Goal: Communication & Community: Answer question/provide support

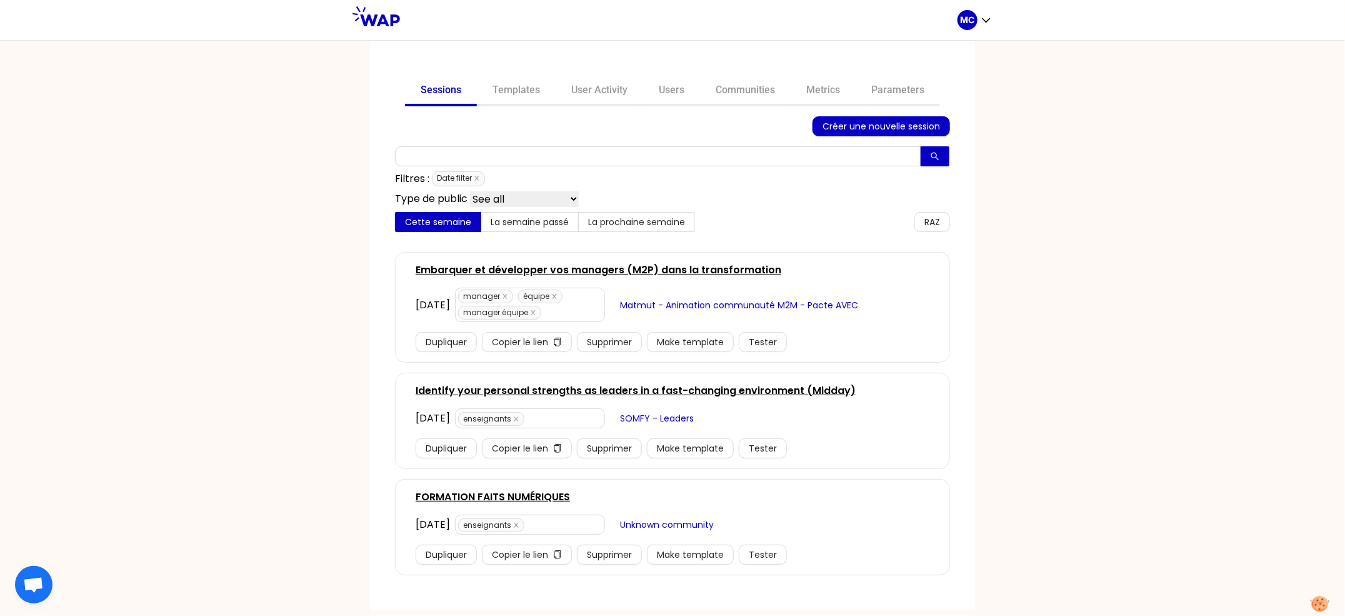
click at [728, 116] on div at bounding box center [604, 126] width 418 height 20
click at [745, 102] on link "Communities" at bounding box center [745, 91] width 91 height 30
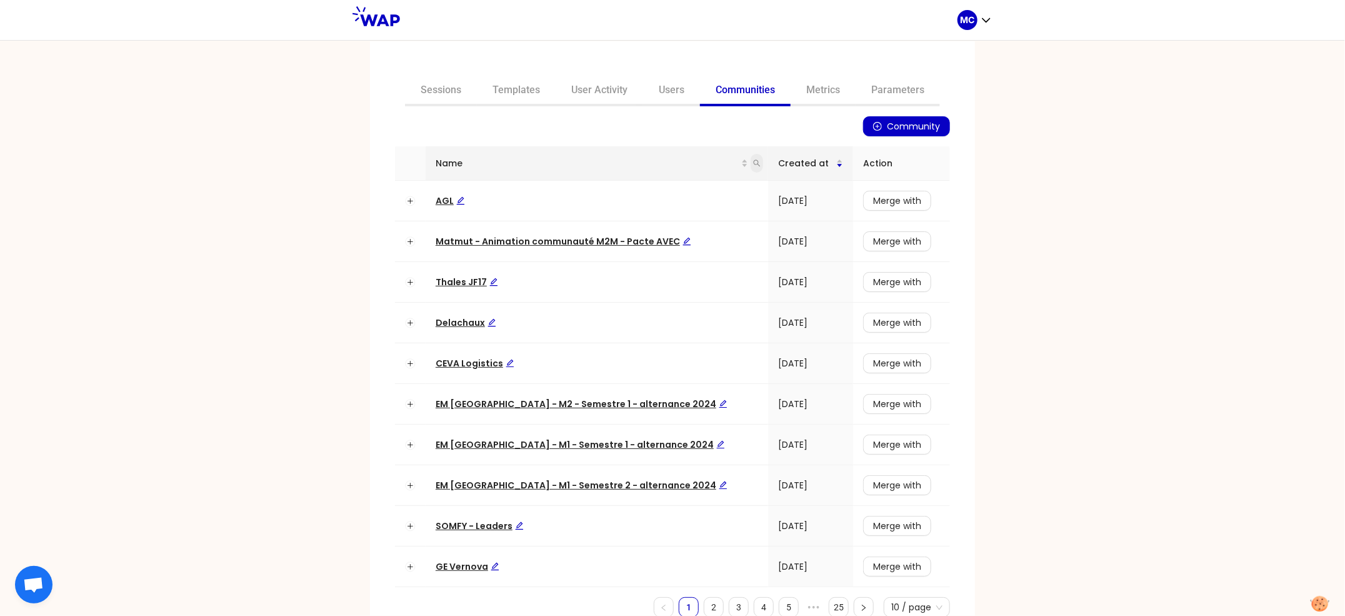
click at [753, 164] on icon "search" at bounding box center [757, 163] width 8 height 8
type input "somfy"
click at [654, 206] on span "Search" at bounding box center [654, 212] width 31 height 14
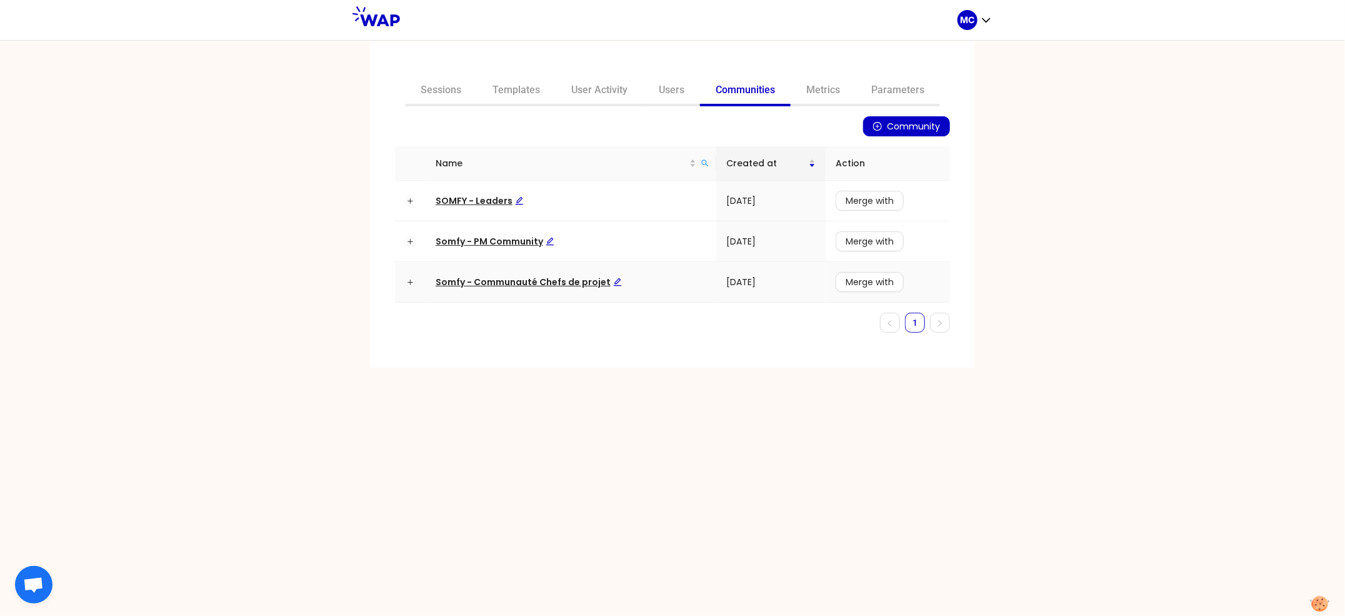
click at [483, 288] on td "Somfy - Communauté Chefs de projet" at bounding box center [571, 282] width 291 height 41
click at [491, 284] on span "Somfy - Communauté Chefs de projet" at bounding box center [529, 282] width 186 height 13
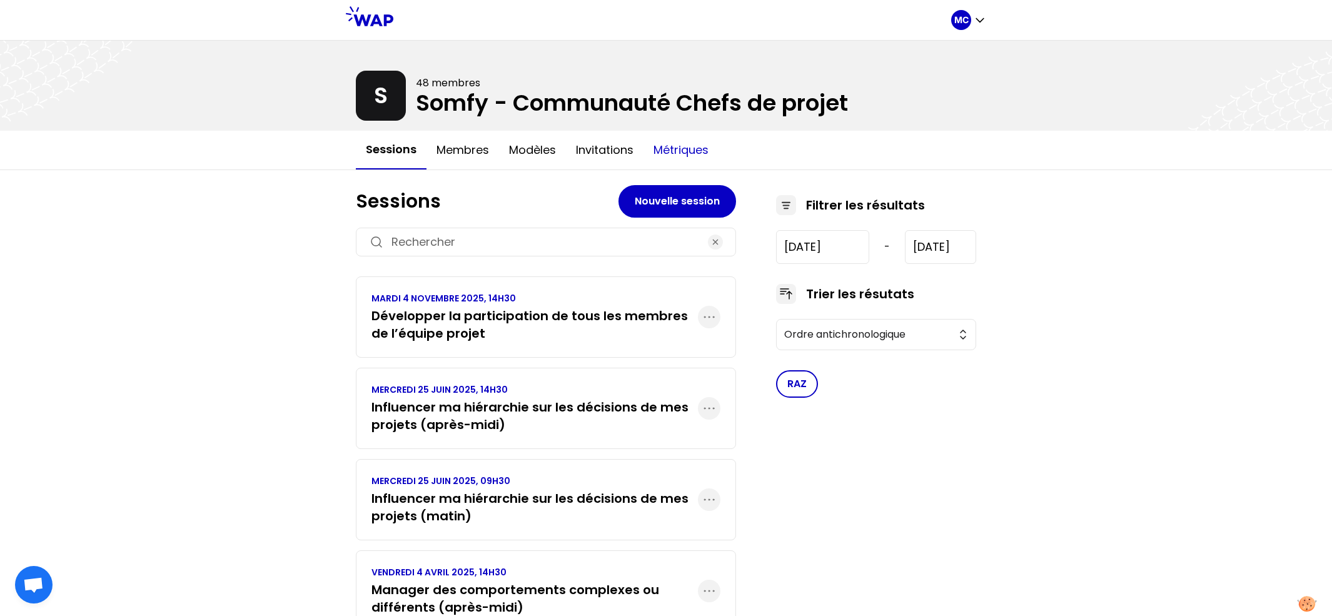
click at [677, 148] on button "Métriques" at bounding box center [680, 150] width 75 height 38
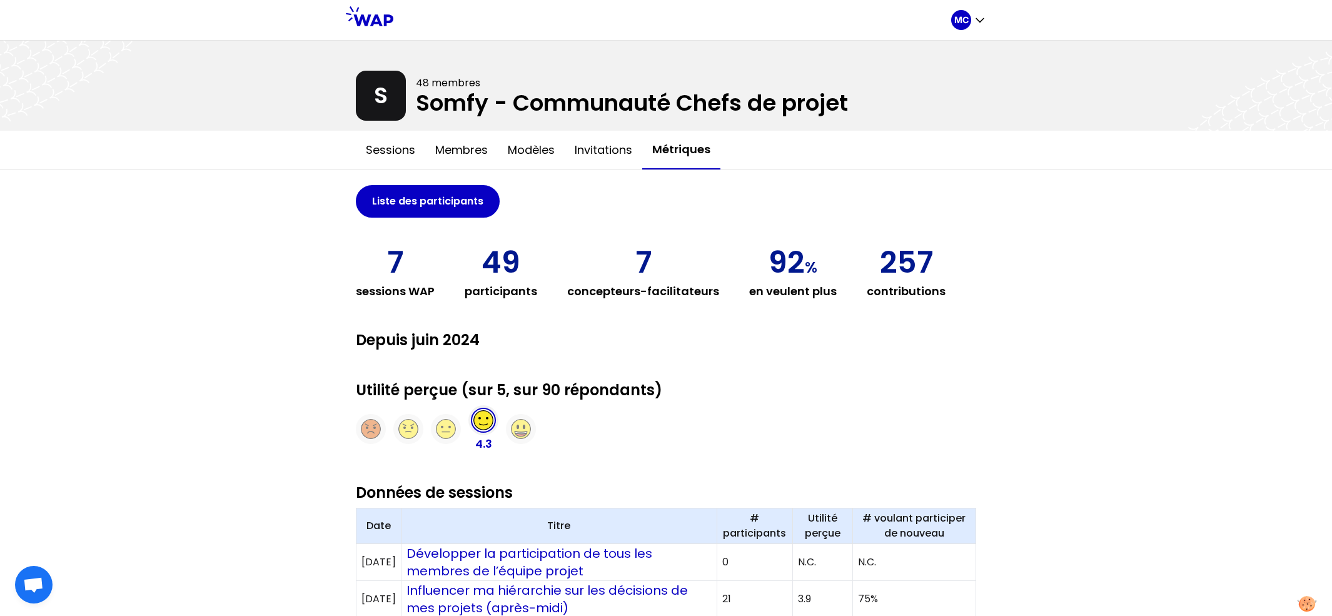
click at [124, 361] on div "MC S 48 membres Somfy - Communauté Chefs de projet Sessions Membres Modèles Inv…" at bounding box center [666, 557] width 1332 height 1115
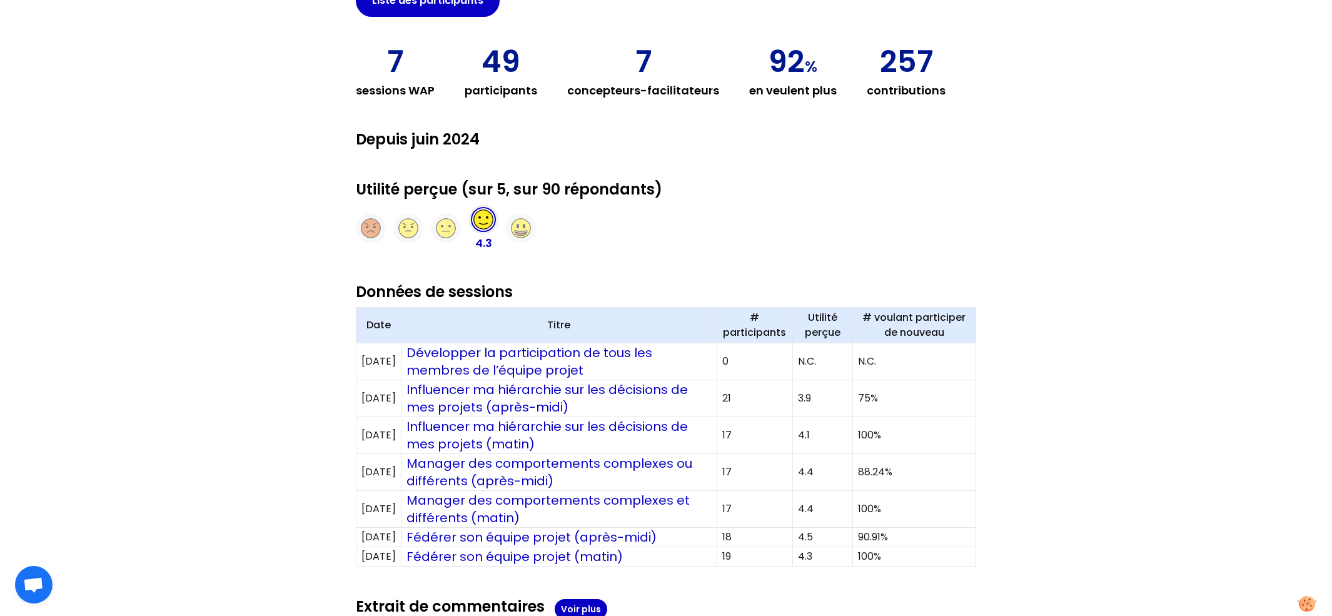
scroll to position [181, 0]
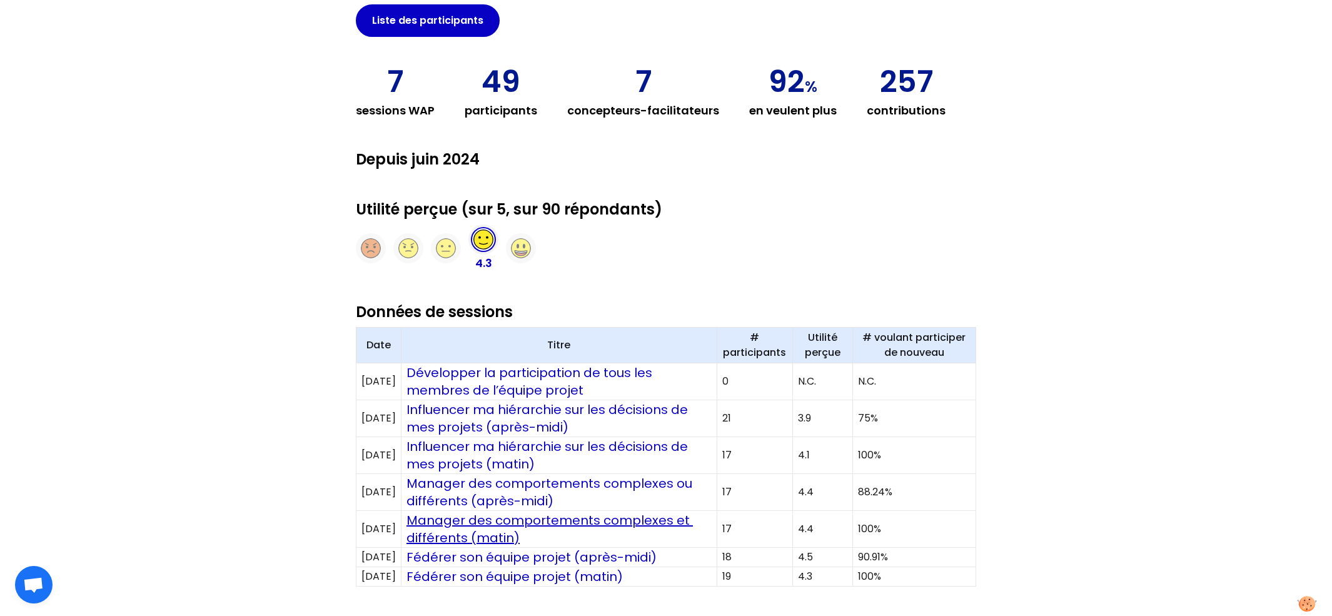
click at [526, 545] on link "Manager des comportements complexes et différents (matin)" at bounding box center [549, 528] width 286 height 35
click at [557, 555] on link "Fédérer son équipe projet (après-midi)" at bounding box center [531, 557] width 250 height 18
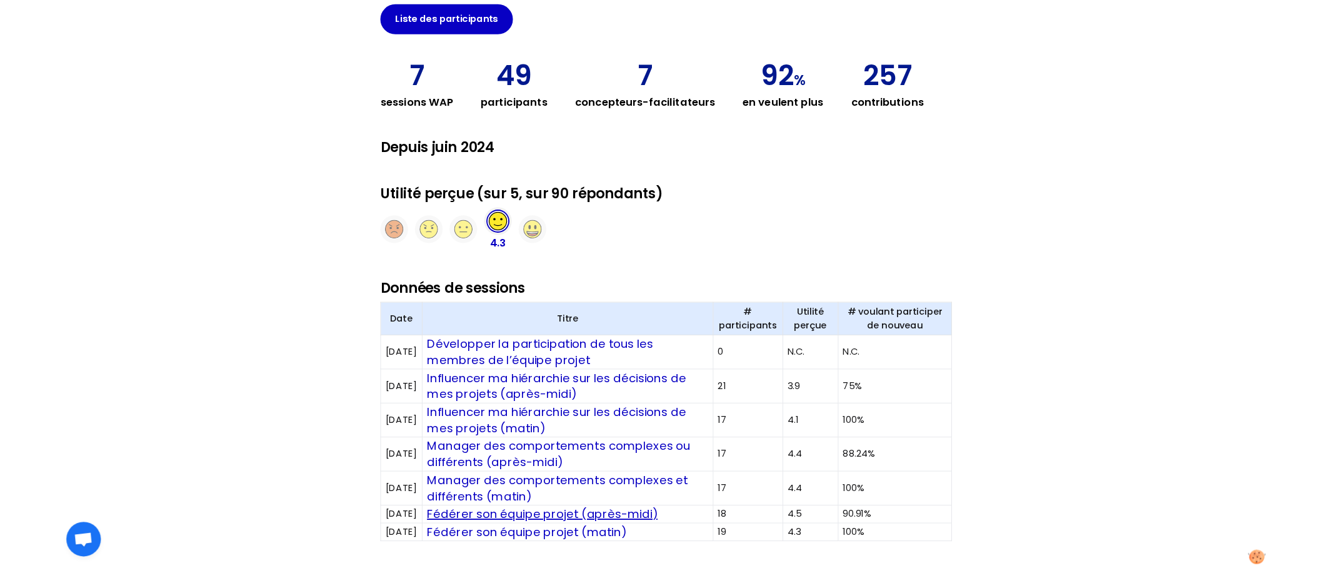
scroll to position [0, 0]
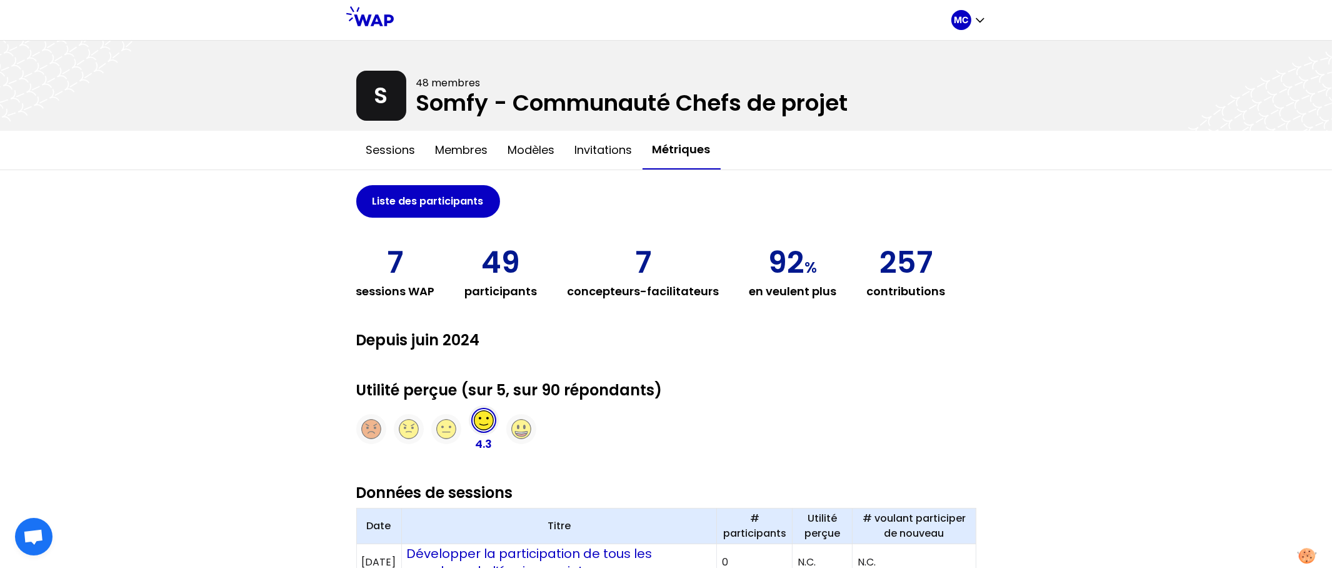
click at [1050, 276] on div "MC S 48 membres Somfy - Communauté Chefs de projet Sessions Membres Modèles Inv…" at bounding box center [666, 557] width 1332 height 1115
click at [1052, 204] on div "MC S 48 membres Somfy - Communauté Chefs de projet Sessions Membres Modèles Inv…" at bounding box center [666, 557] width 1332 height 1115
click at [415, 108] on div at bounding box center [666, 86] width 1332 height 90
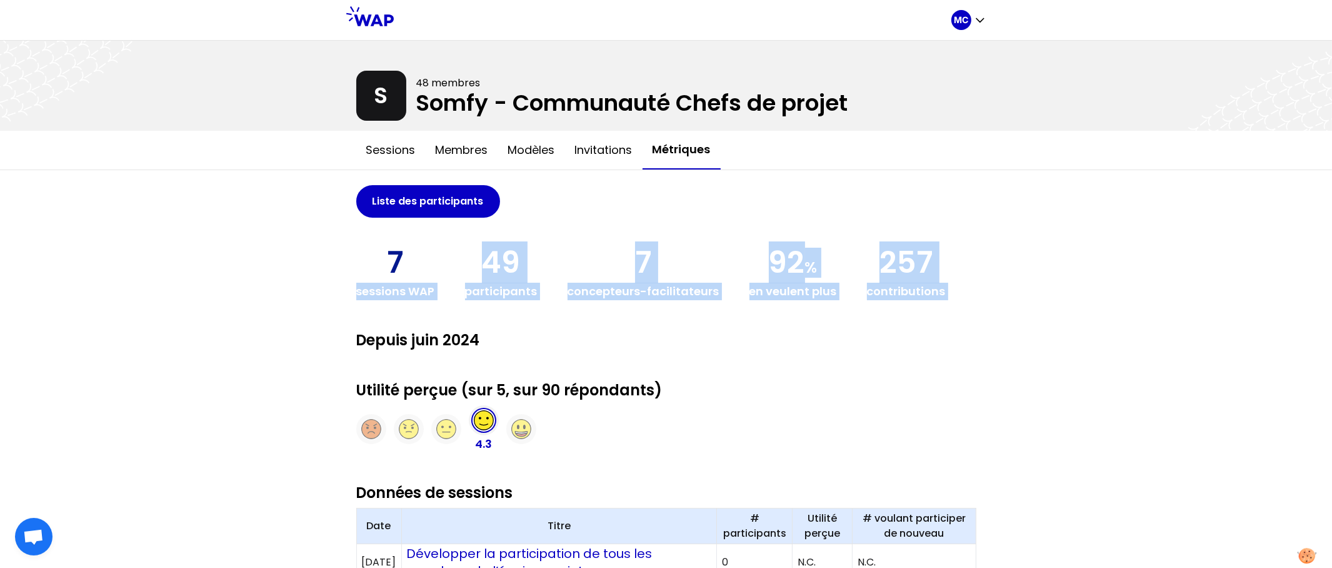
drag, startPoint x: 296, startPoint y: 241, endPoint x: 961, endPoint y: 313, distance: 669.0
click at [958, 313] on div "MC S 48 membres Somfy - Communauté Chefs de projet Sessions Membres Modèles Inv…" at bounding box center [666, 557] width 1332 height 1115
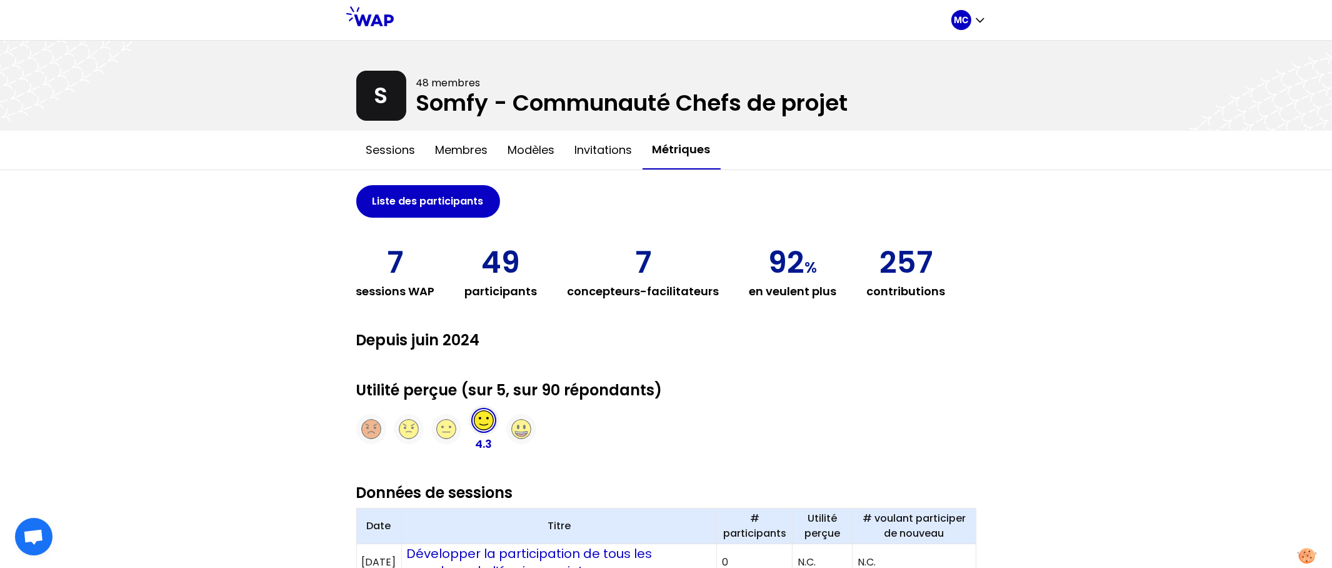
scroll to position [21, 0]
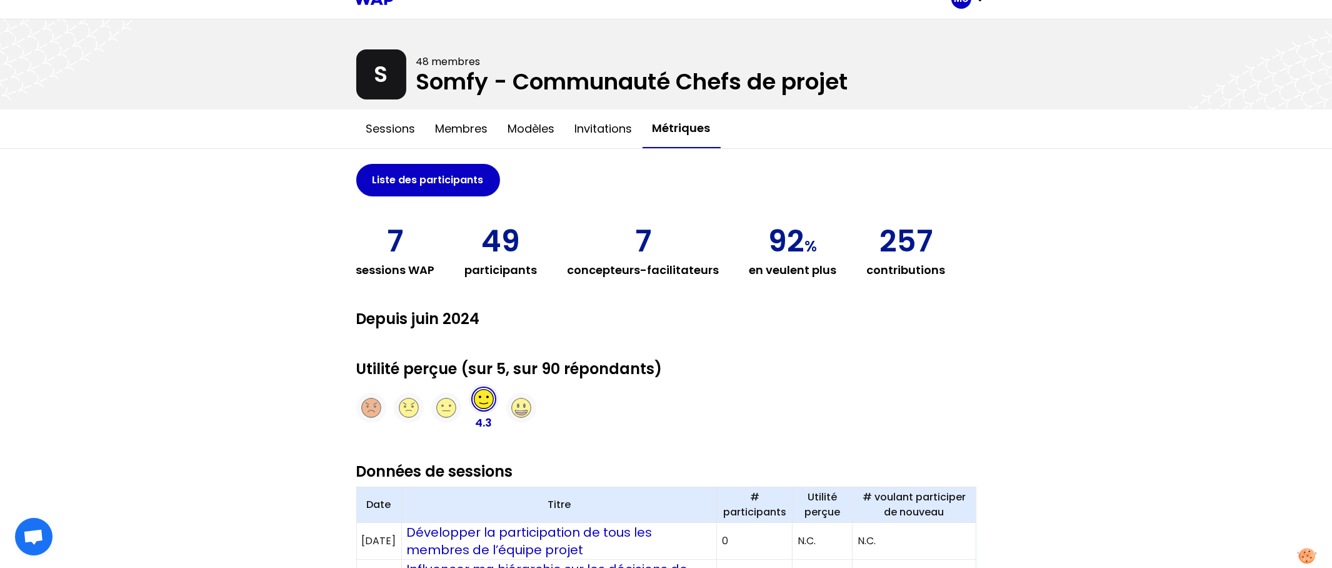
click at [1020, 422] on div "MC S 48 membres Somfy - Communauté Chefs de projet Sessions Membres Modèles Inv…" at bounding box center [666, 536] width 1332 height 1115
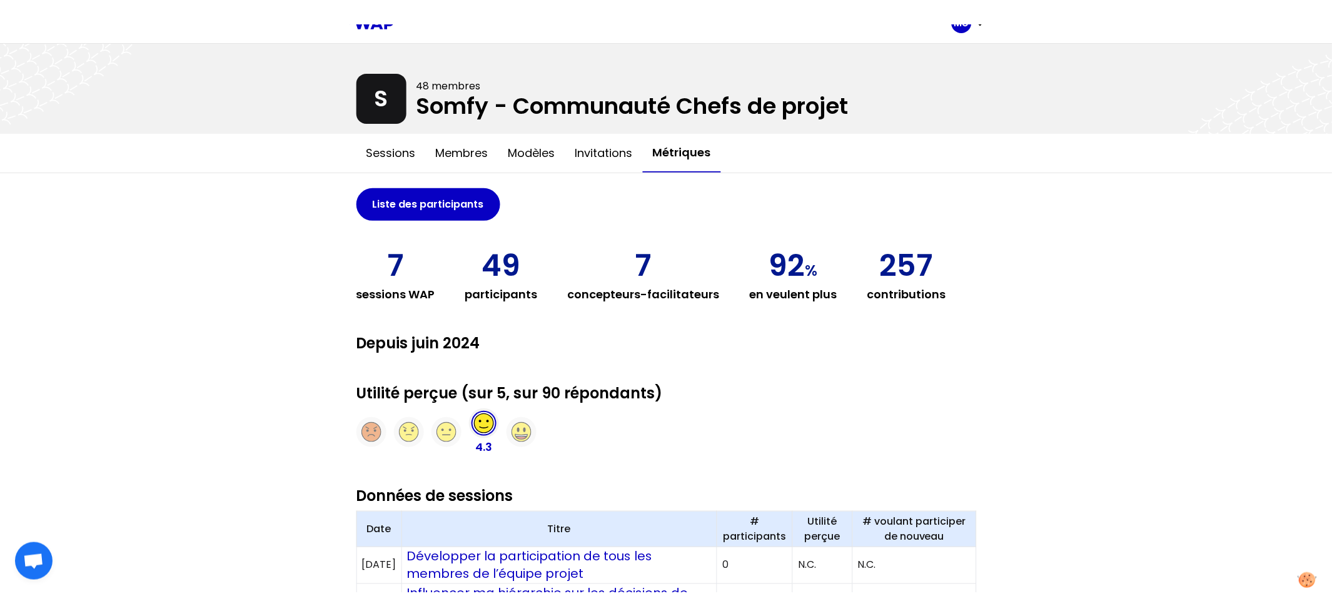
scroll to position [0, 0]
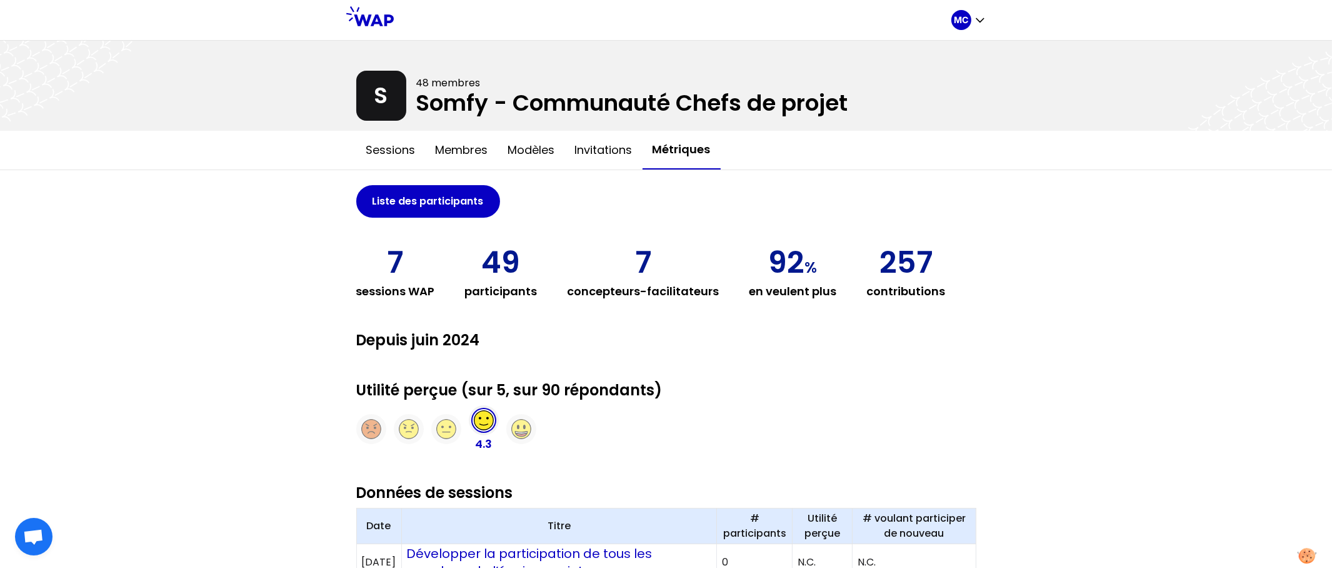
click at [1020, 422] on div "MC S 48 membres Somfy - Communauté Chefs de projet Sessions Membres Modèles Inv…" at bounding box center [666, 557] width 1332 height 1115
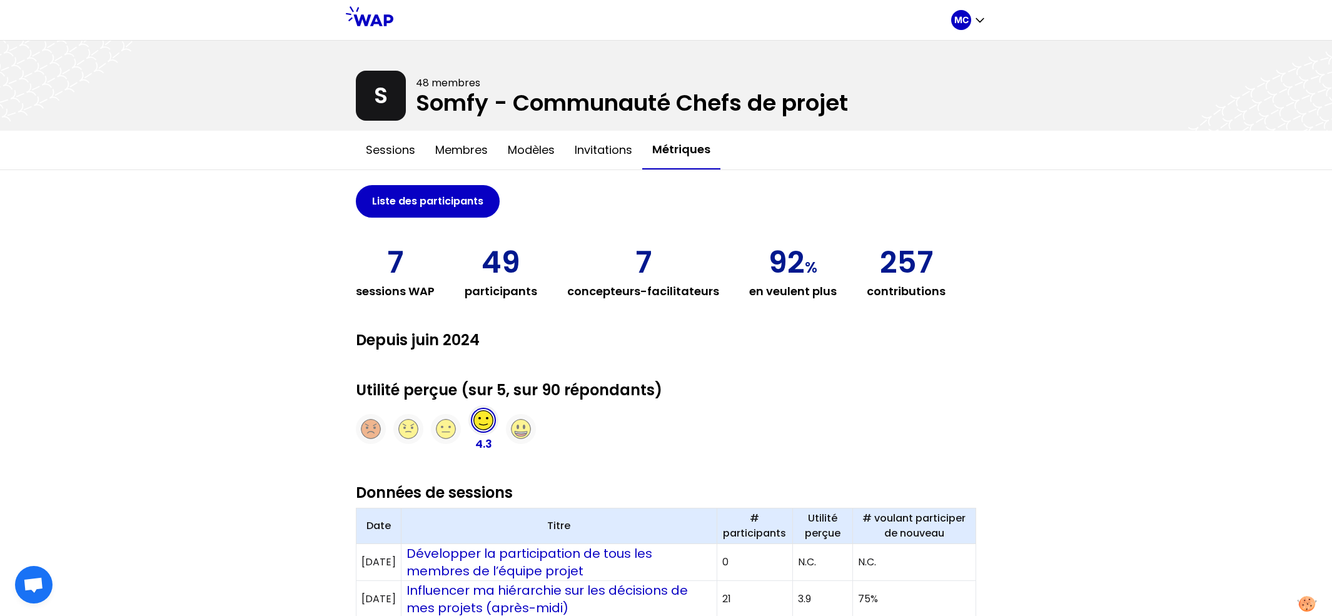
click at [146, 357] on div "MC S 48 membres Somfy - Communauté Chefs de projet Sessions Membres Modèles Inv…" at bounding box center [666, 557] width 1332 height 1115
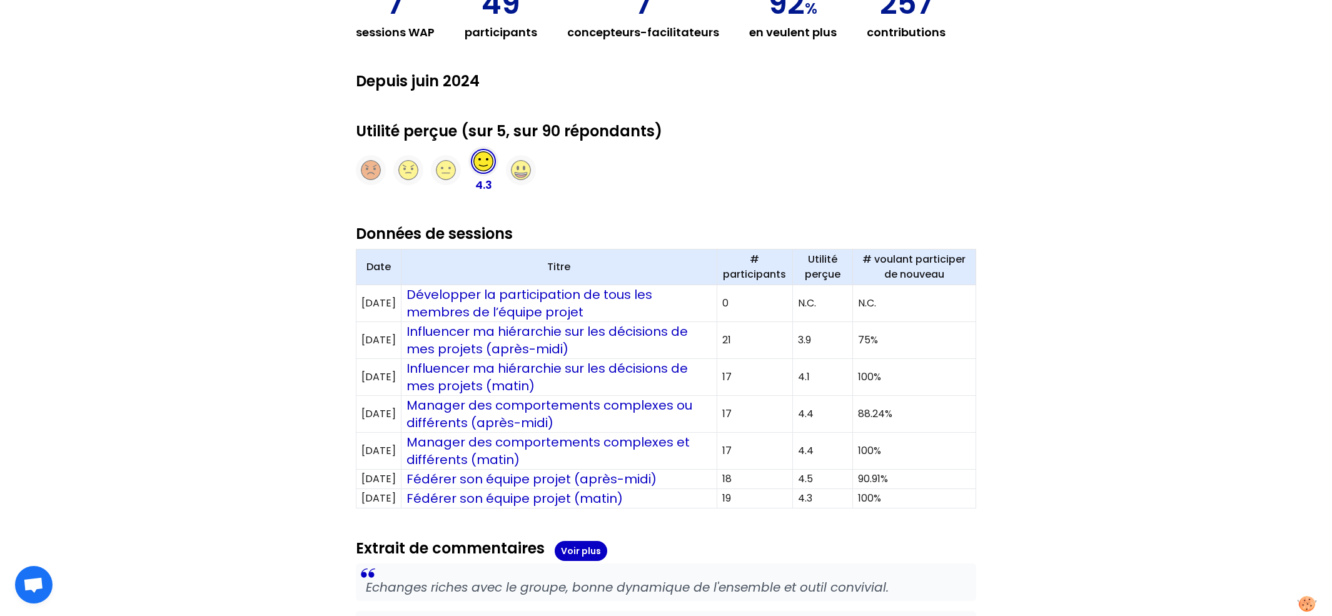
scroll to position [279, 0]
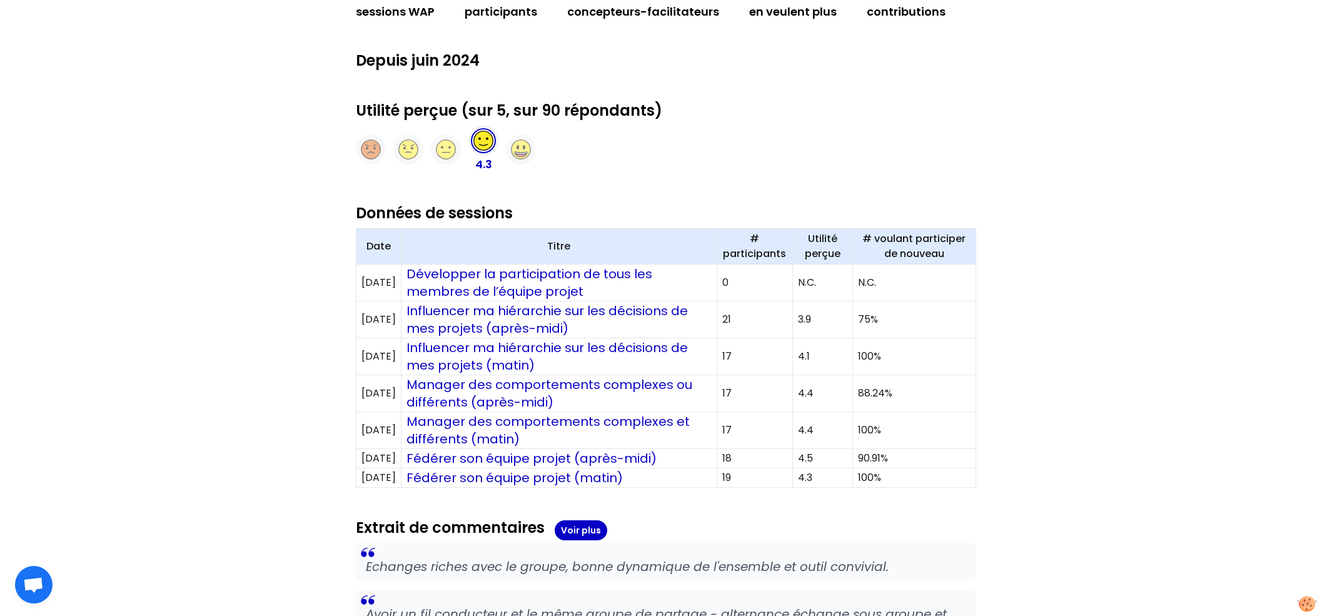
click at [261, 493] on div "MC S 48 membres Somfy - Communauté Chefs de projet Sessions Membres Modèles Inv…" at bounding box center [666, 278] width 1332 height 1115
click at [273, 440] on div "MC S 48 membres Somfy - Communauté Chefs de projet Sessions Membres Modèles Inv…" at bounding box center [666, 278] width 1332 height 1115
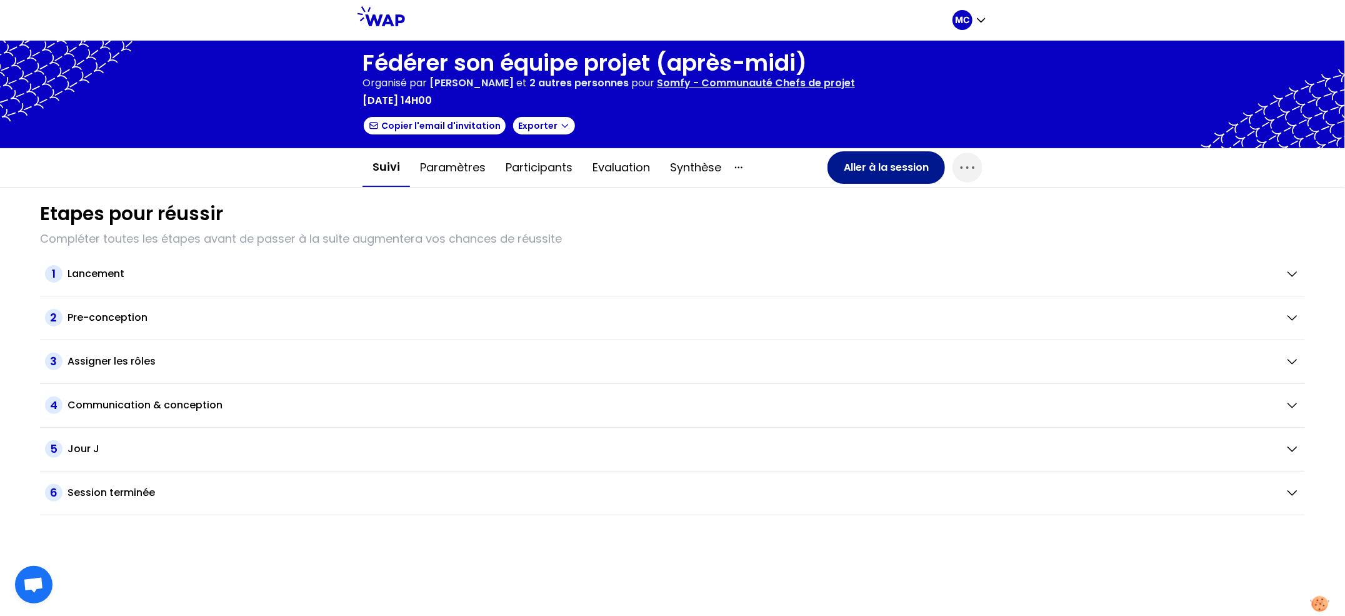
click at [895, 166] on button "Aller à la session" at bounding box center [887, 167] width 118 height 33
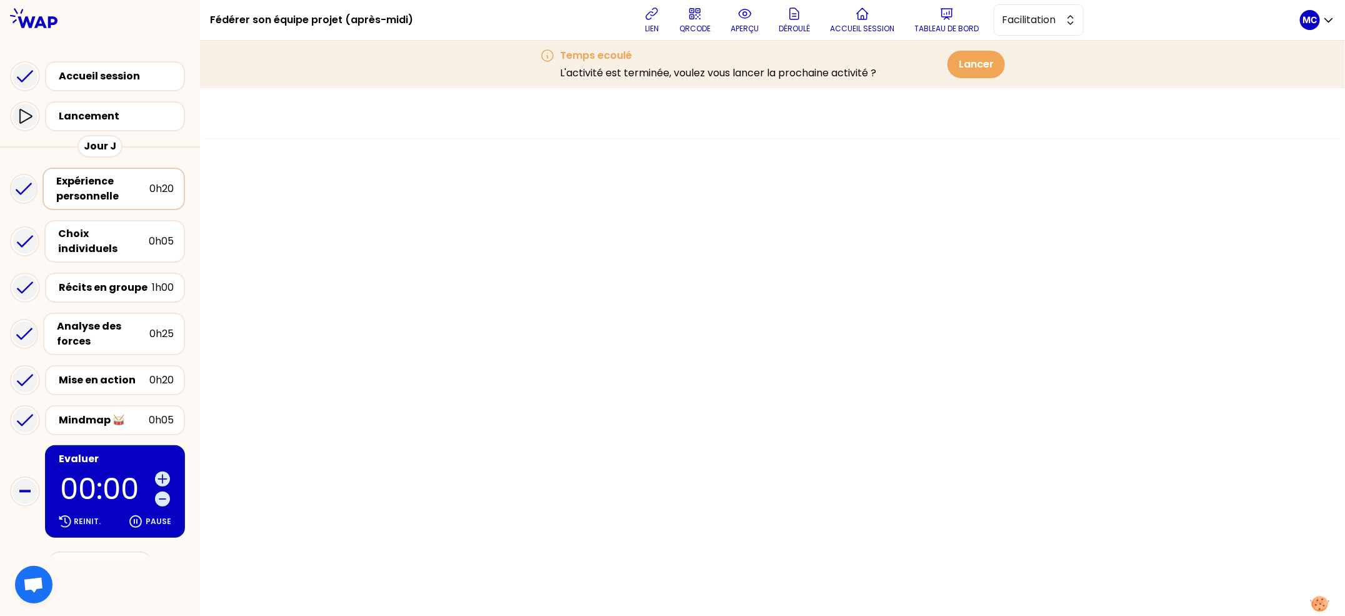
click at [111, 189] on div "Expérience personnelle" at bounding box center [102, 189] width 93 height 30
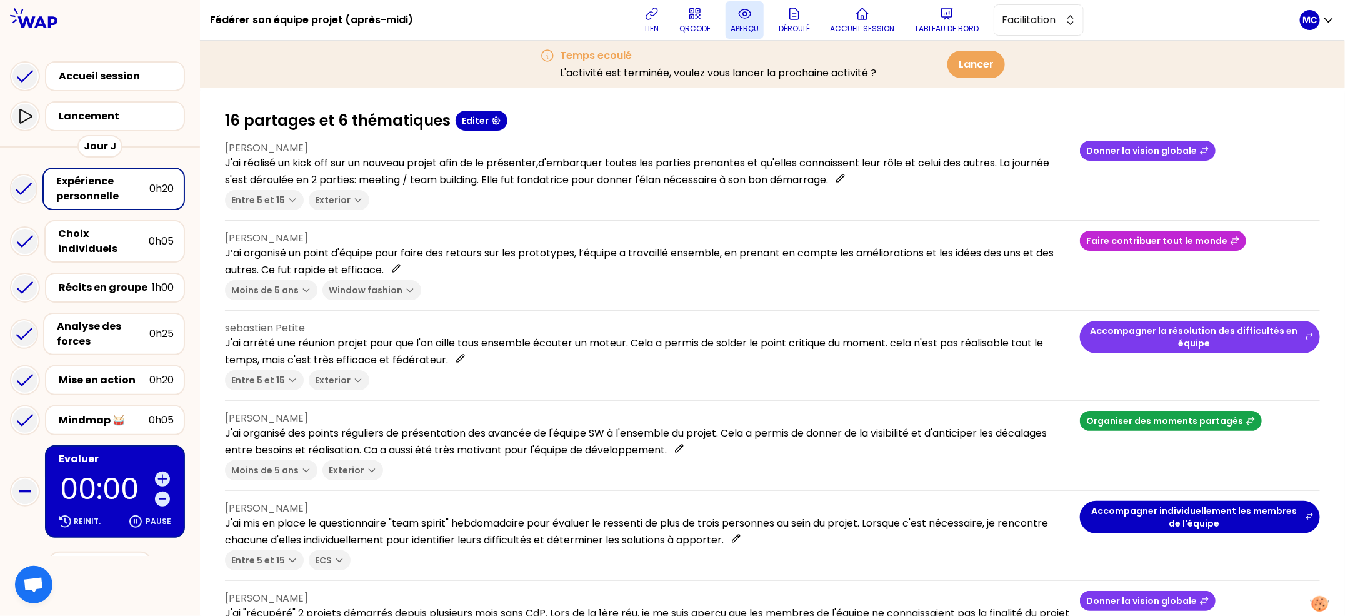
click at [735, 21] on button "aperçu" at bounding box center [745, 20] width 38 height 38
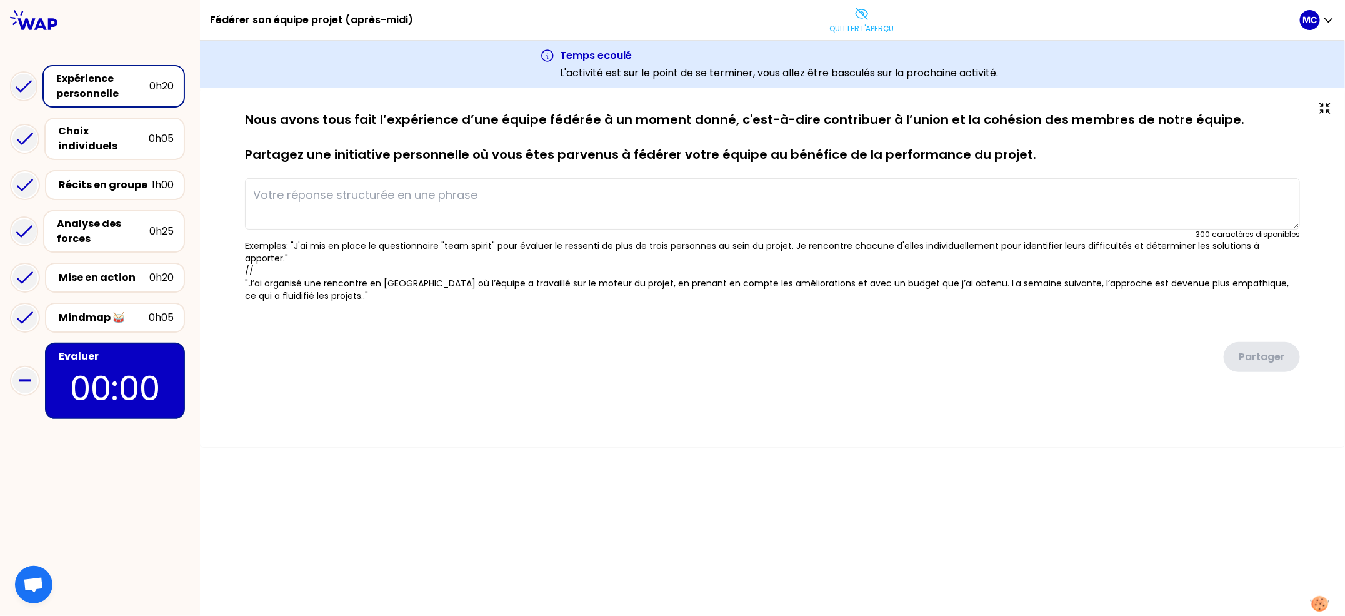
type textarea "J'ai réalisé un kick off sur un nouveau projet afin de le présenter,d'embarquer…"
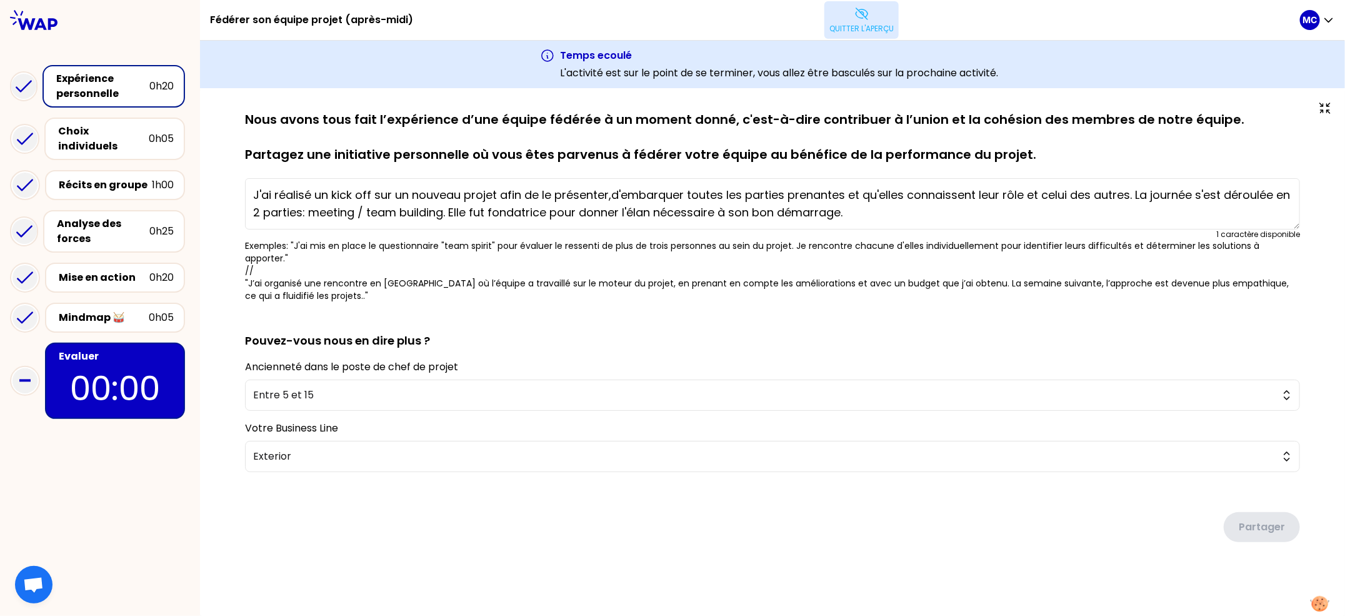
click at [829, 10] on button "Quitter l'aperçu" at bounding box center [862, 20] width 74 height 38
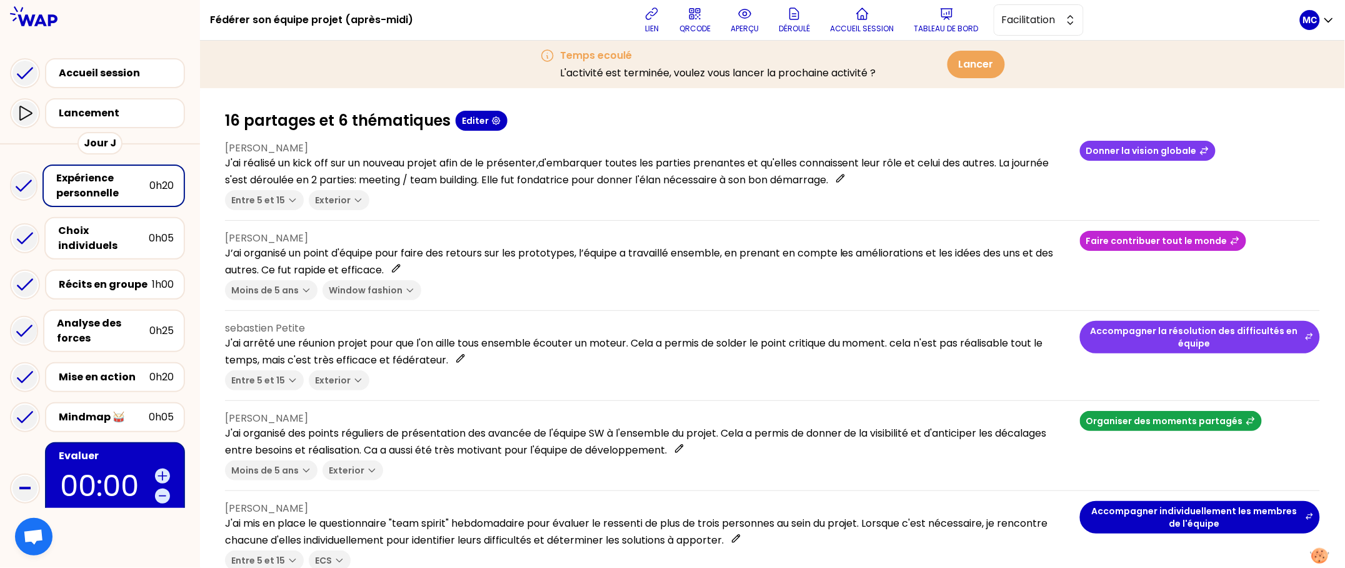
click at [486, 28] on div "lien QRCODE aperçu Déroulé Accueil session Tableau de bord Facilitation" at bounding box center [861, 20] width 877 height 38
click at [485, 28] on div "lien QRCODE aperçu Déroulé Accueil session Tableau de bord Facilitation" at bounding box center [861, 20] width 877 height 38
click at [455, 81] on div "Temps ecoulé L'activité est terminée, voulez vous lancer la prochaine activité …" at bounding box center [772, 65] width 1145 height 48
click at [758, 34] on button "aperçu" at bounding box center [745, 20] width 38 height 38
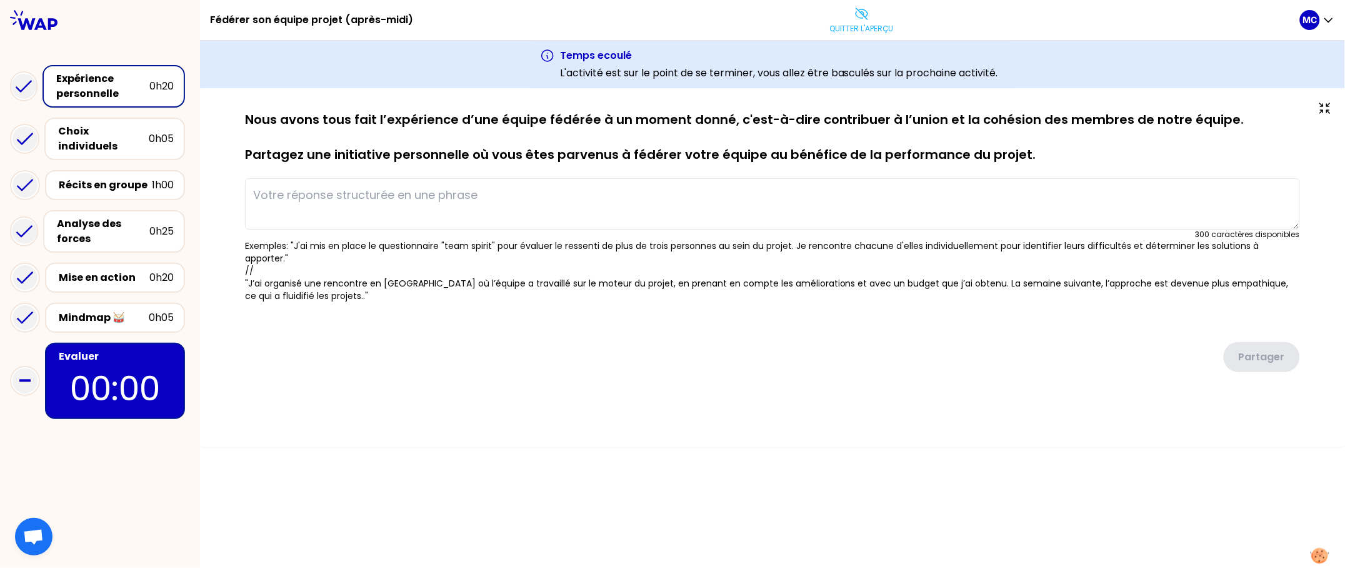
type textarea "J'ai réalisé un kick off sur un nouveau projet afin de le présenter,d'embarquer…"
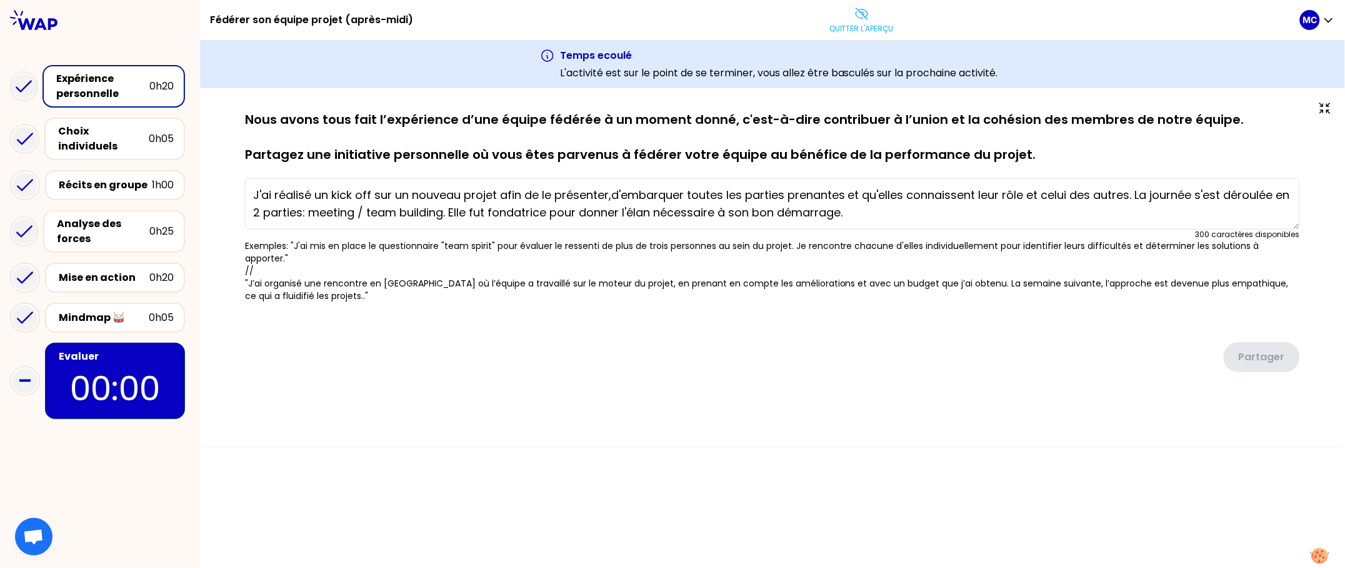
click at [519, 66] on div "Temps ecoulé L'activité est sur le point de se terminer, vous allez être bascul…" at bounding box center [772, 65] width 1145 height 48
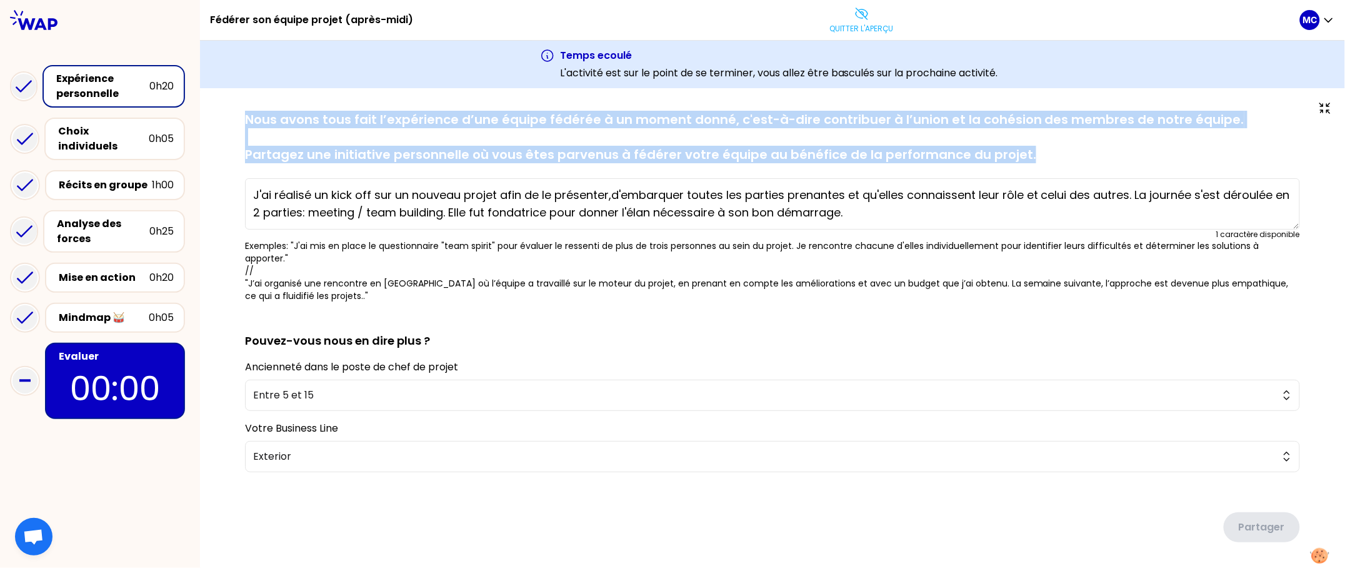
drag, startPoint x: 334, startPoint y: 116, endPoint x: 1054, endPoint y: 180, distance: 721.8
click at [1057, 182] on div "sauvegardé Nous avons tous fait l’expérience d’une équipe fédérée à un moment d…" at bounding box center [772, 351] width 1095 height 481
click at [571, 155] on p "Nous avons tous fait l’expérience d’une équipe fédérée à un moment donné, c'est…" at bounding box center [772, 137] width 1055 height 53
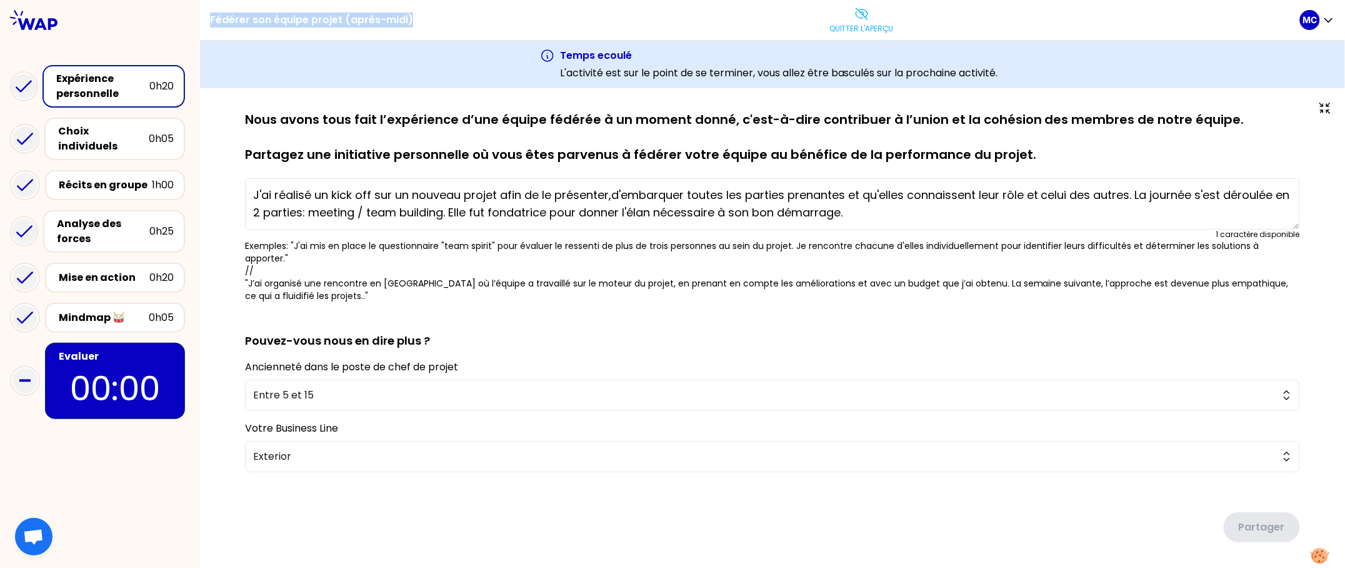
drag, startPoint x: 435, startPoint y: 17, endPoint x: 210, endPoint y: 10, distance: 225.2
click at [210, 9] on div "Fédérer son équipe projet (après-midi) Quitter l'aperçu" at bounding box center [755, 20] width 1090 height 40
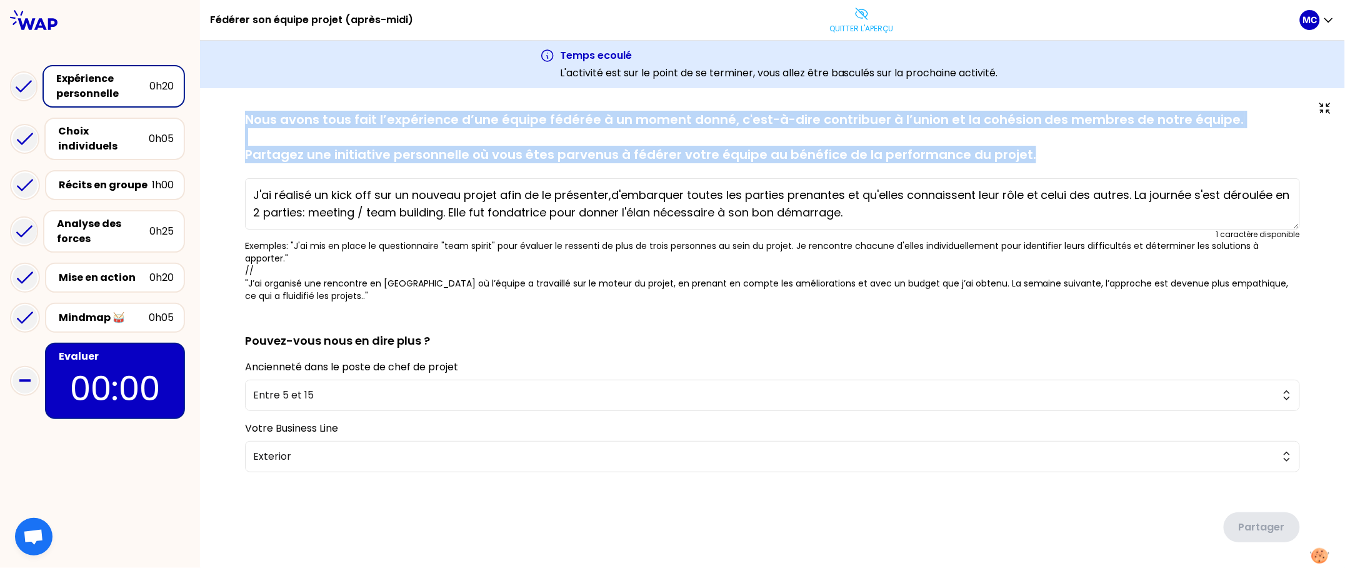
drag, startPoint x: 242, startPoint y: 123, endPoint x: 1063, endPoint y: 204, distance: 824.9
click at [1065, 204] on div "sauvegardé Nous avons tous fait l’expérience d’une équipe fédérée à un moment d…" at bounding box center [772, 351] width 1095 height 481
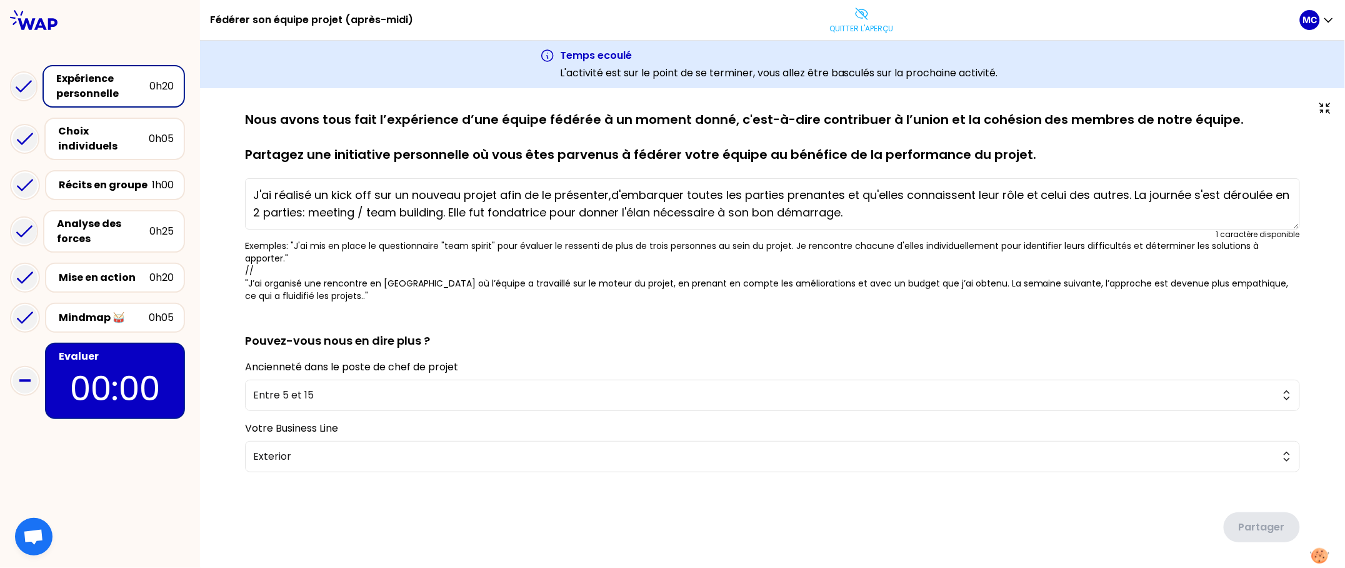
click at [715, 147] on p "Nous avons tous fait l’expérience d’une équipe fédérée à un moment donné, c'est…" at bounding box center [772, 137] width 1055 height 53
click at [433, 175] on div "J'ai réalisé un kick off sur un nouveau projet afin de le présenter,d'embarquer…" at bounding box center [772, 206] width 1055 height 66
click at [868, 32] on p "Quitter l'aperçu" at bounding box center [862, 29] width 64 height 10
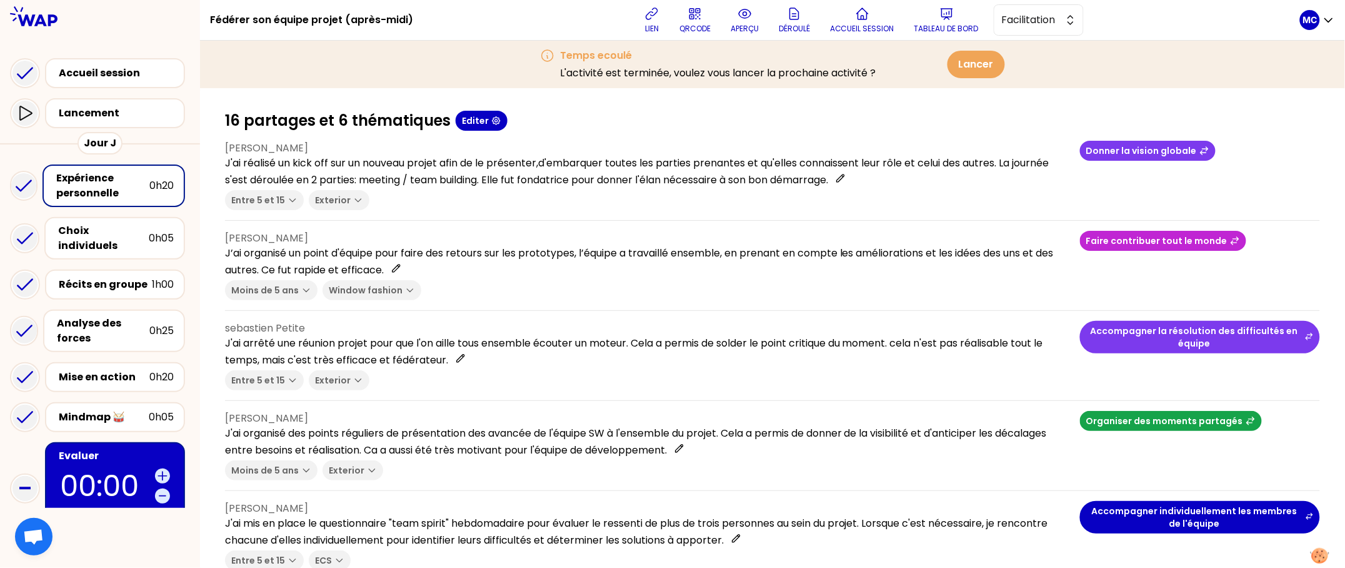
drag, startPoint x: 716, startPoint y: 153, endPoint x: 716, endPoint y: 223, distance: 69.4
click at [733, 298] on div "Moins de 5 ans Window fashion" at bounding box center [647, 290] width 845 height 20
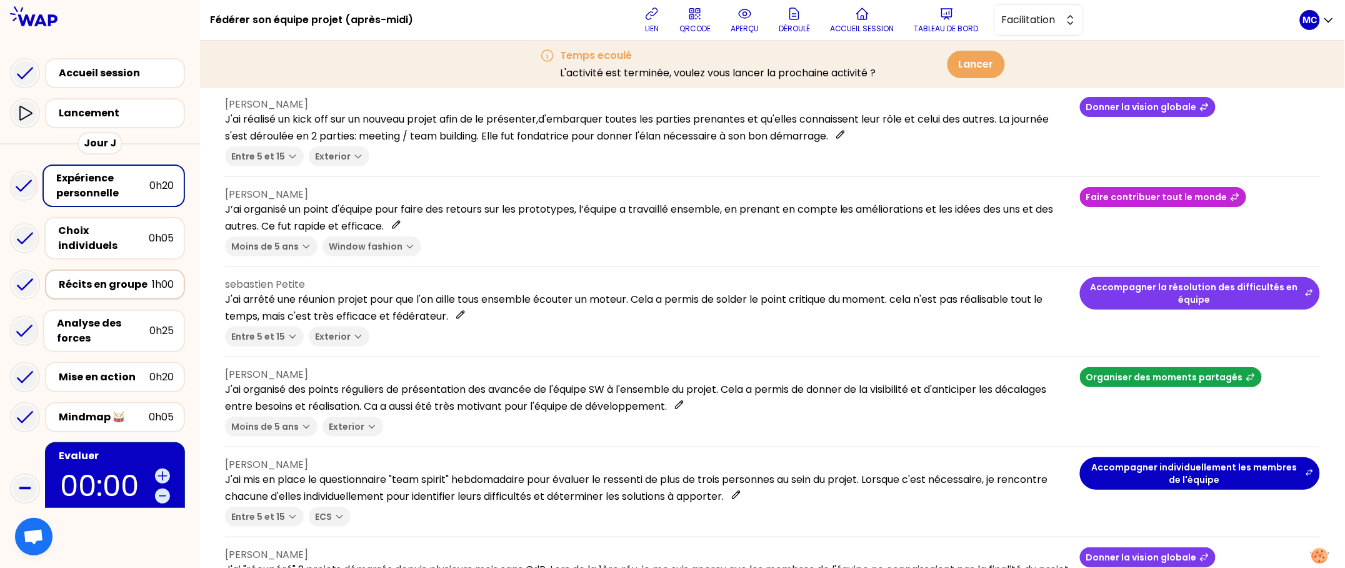
click at [83, 277] on div "Récits en groupe" at bounding box center [105, 284] width 93 height 15
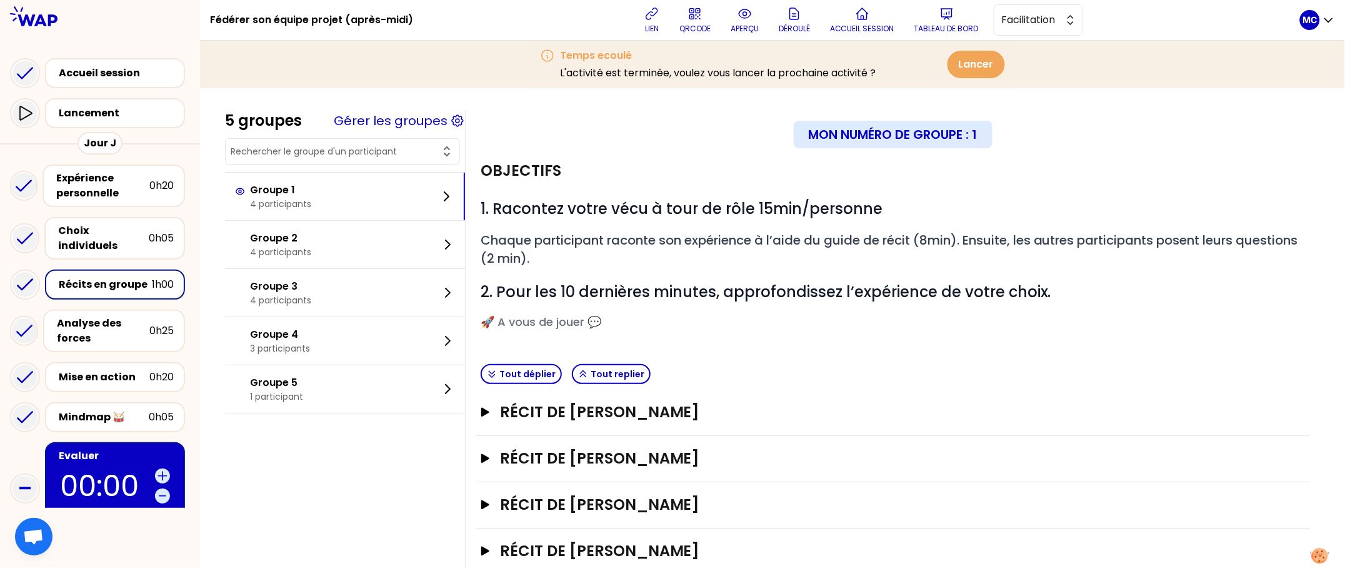
click at [689, 138] on div "Mon numéro de groupe : 1" at bounding box center [893, 135] width 835 height 28
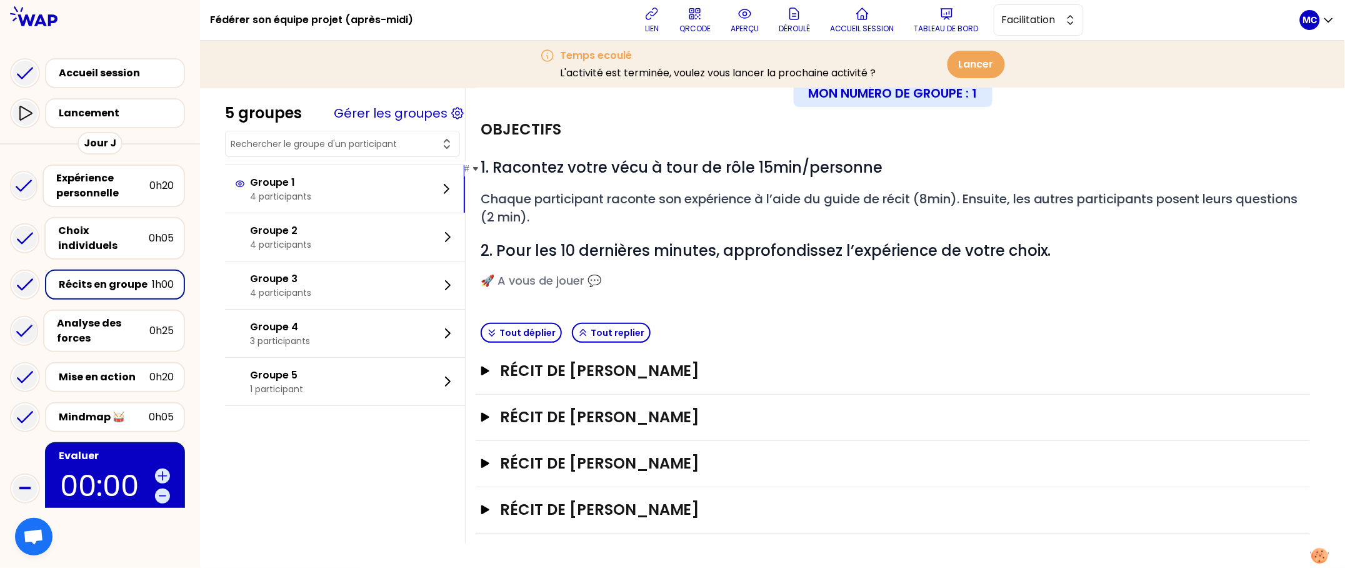
click at [748, 157] on span "1. Racontez votre vécu à tour de rôle 15min/personne" at bounding box center [682, 167] width 402 height 21
click at [670, 378] on h3 "Récit de LAURENT HOFF" at bounding box center [881, 371] width 762 height 20
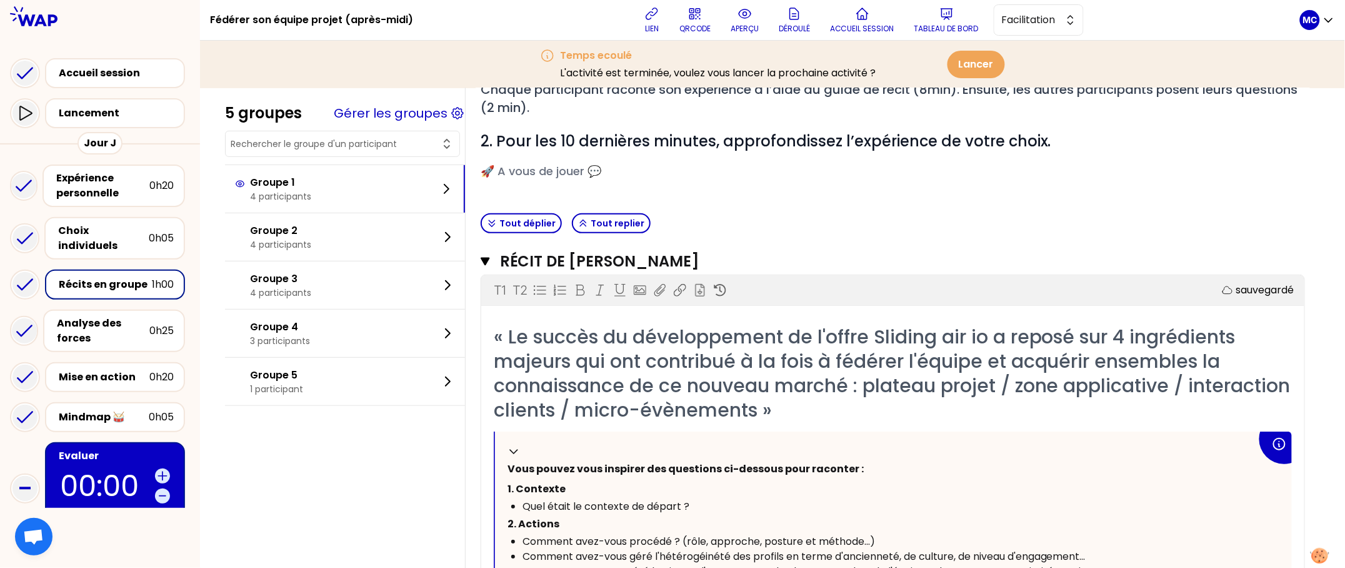
scroll to position [160, 0]
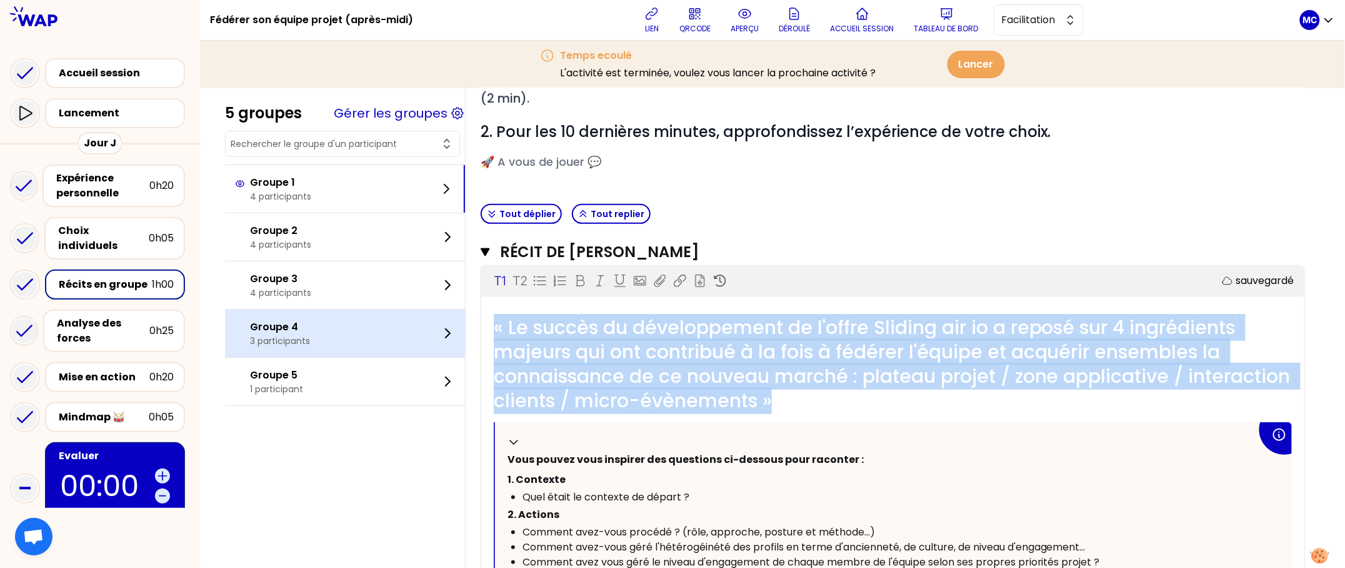
drag, startPoint x: 908, startPoint y: 396, endPoint x: 426, endPoint y: 316, distance: 489.2
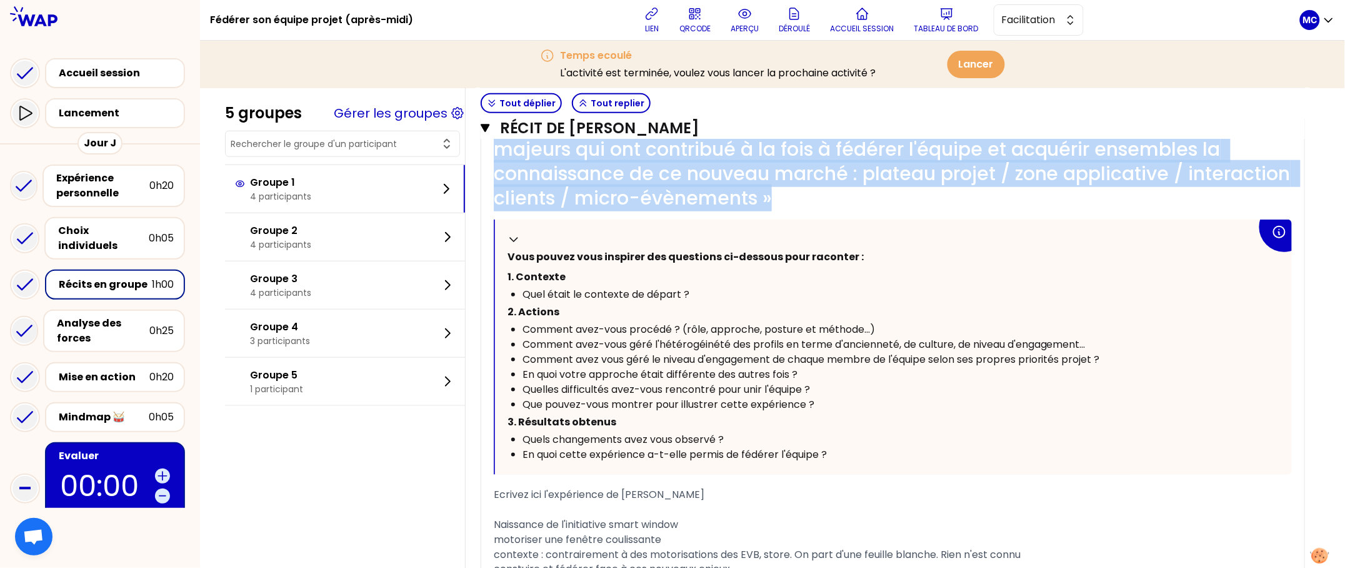
scroll to position [368, 0]
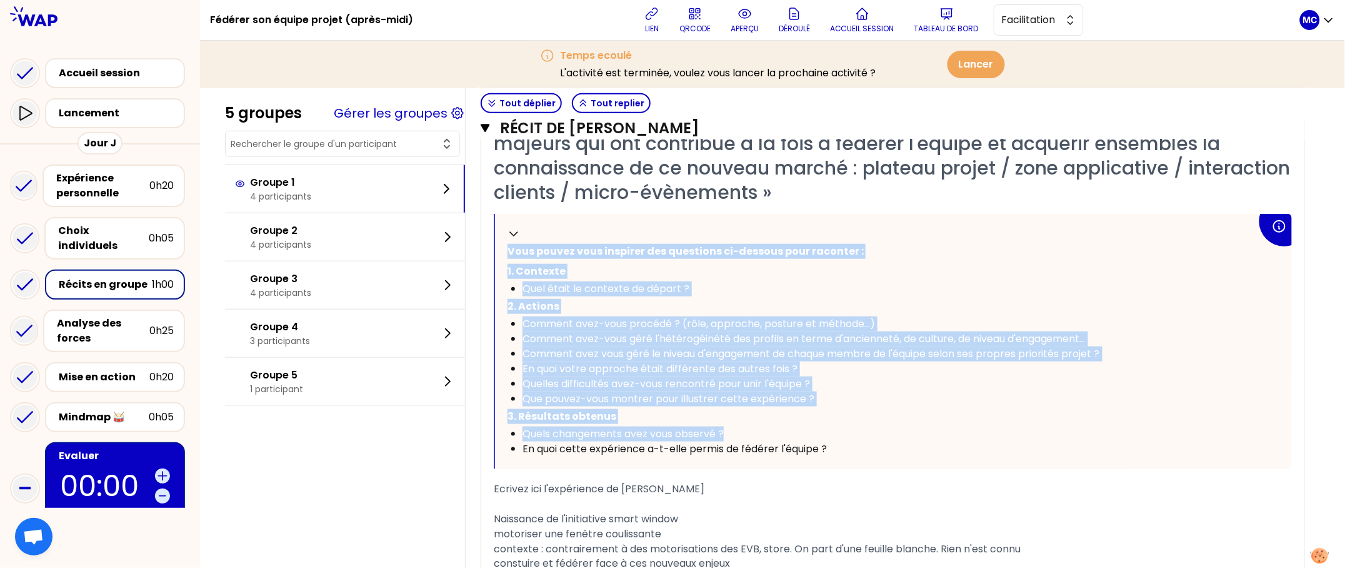
drag, startPoint x: 872, startPoint y: 240, endPoint x: 870, endPoint y: 436, distance: 195.7
click at [870, 436] on div "Replier Vous pouvez vous inspirer des questions ci-dessous pour raconter : 1. C…" at bounding box center [893, 341] width 797 height 255
click at [870, 436] on div "Quels changements avez vous observé ?" at bounding box center [890, 433] width 735 height 15
drag, startPoint x: 855, startPoint y: 446, endPoint x: 525, endPoint y: 251, distance: 383.1
click at [526, 251] on div "Replier Vous pouvez vous inspirer des questions ci-dessous pour raconter : 1. C…" at bounding box center [893, 341] width 797 height 255
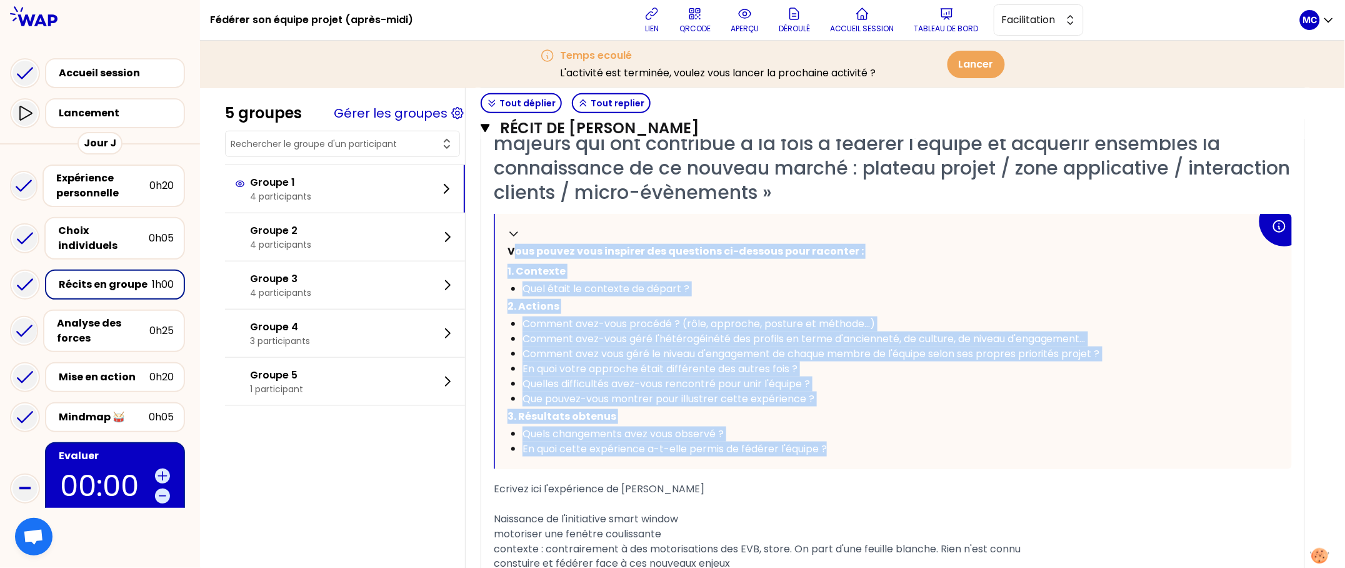
click at [882, 386] on div "Quelles difficultés avez-vous rencontré pour unir l'équipe ?" at bounding box center [890, 383] width 735 height 15
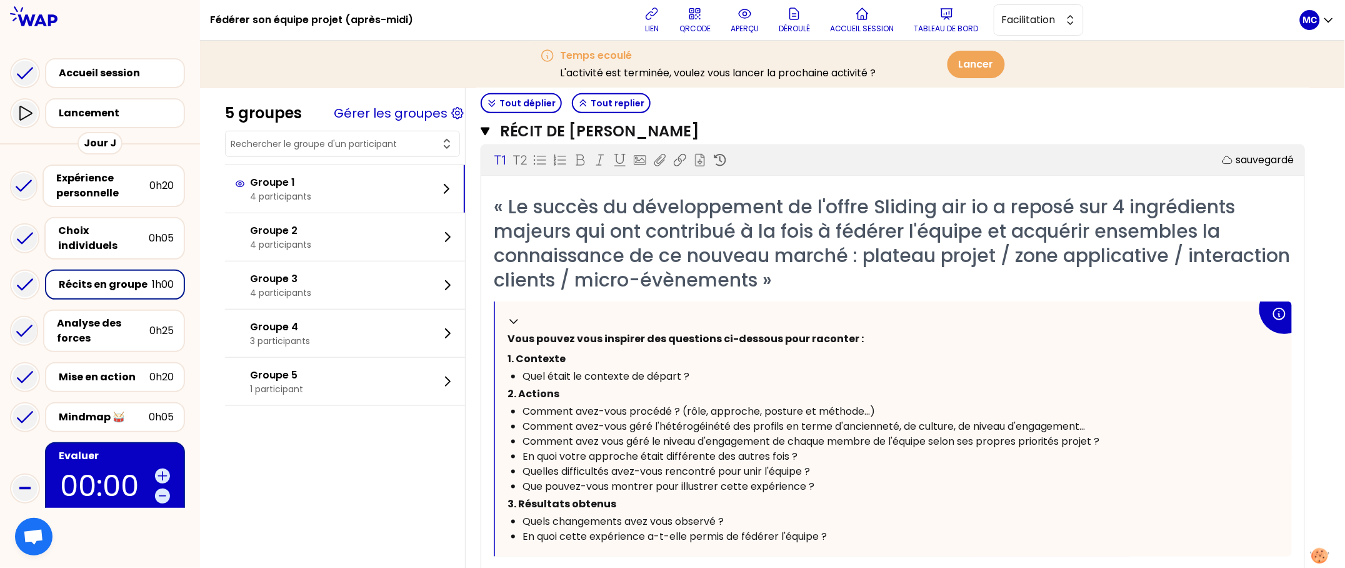
scroll to position [203, 0]
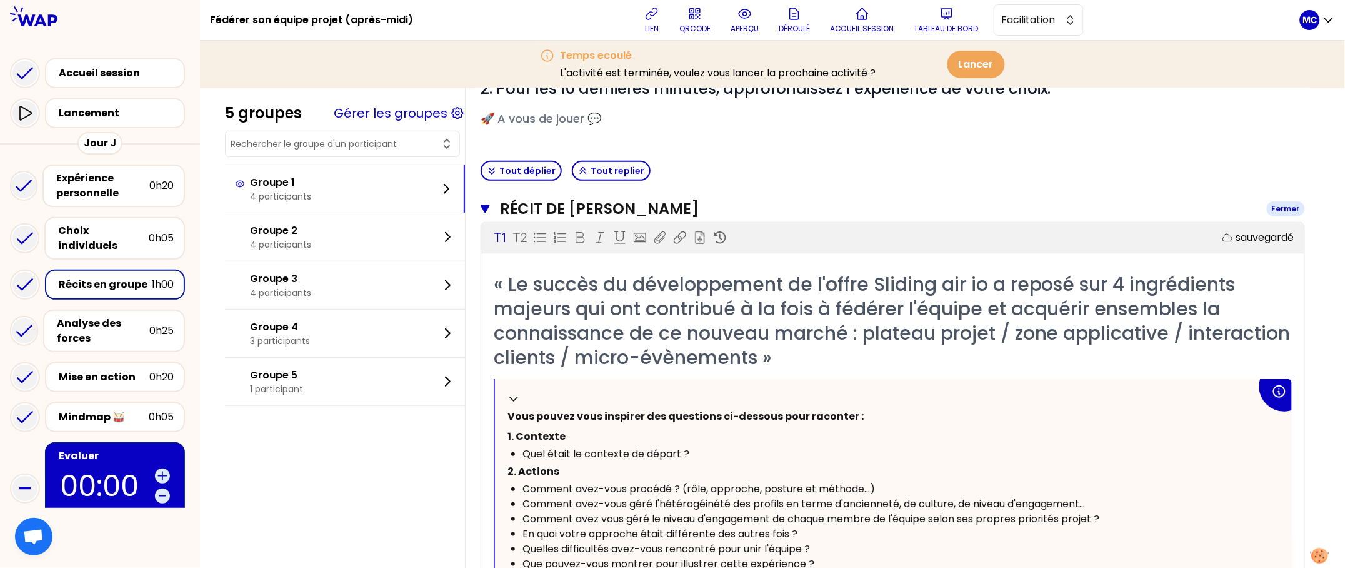
click at [830, 199] on h3 "Récit de LAURENT HOFF" at bounding box center [878, 209] width 757 height 20
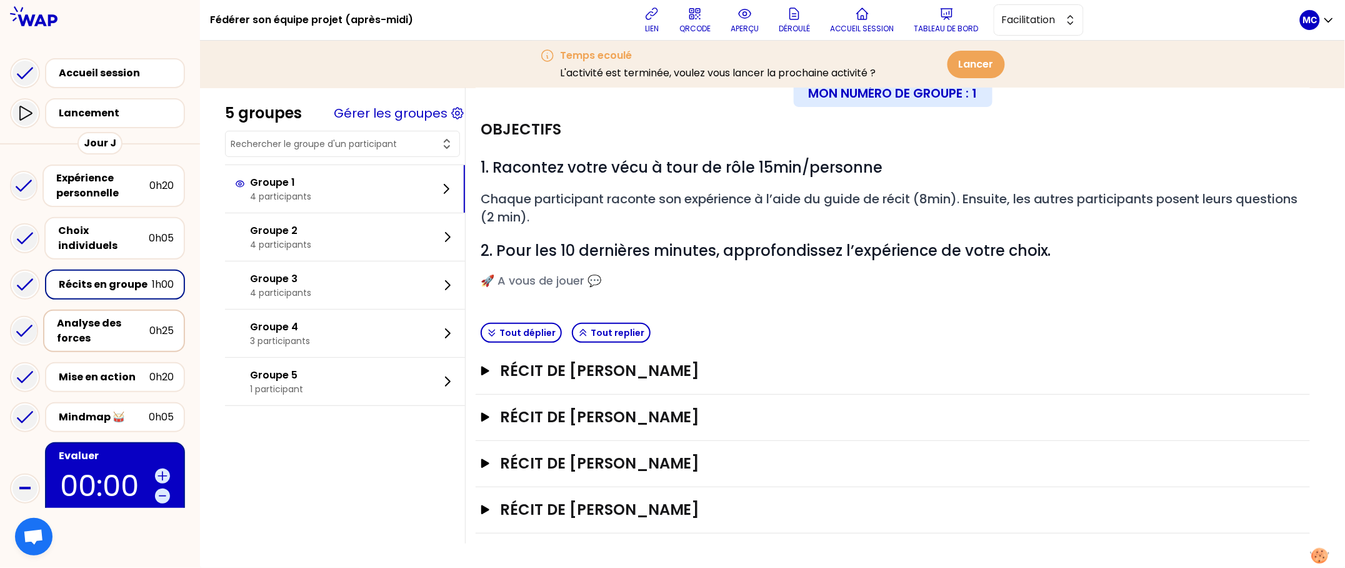
click at [73, 320] on div "Analyse des forces" at bounding box center [103, 331] width 93 height 30
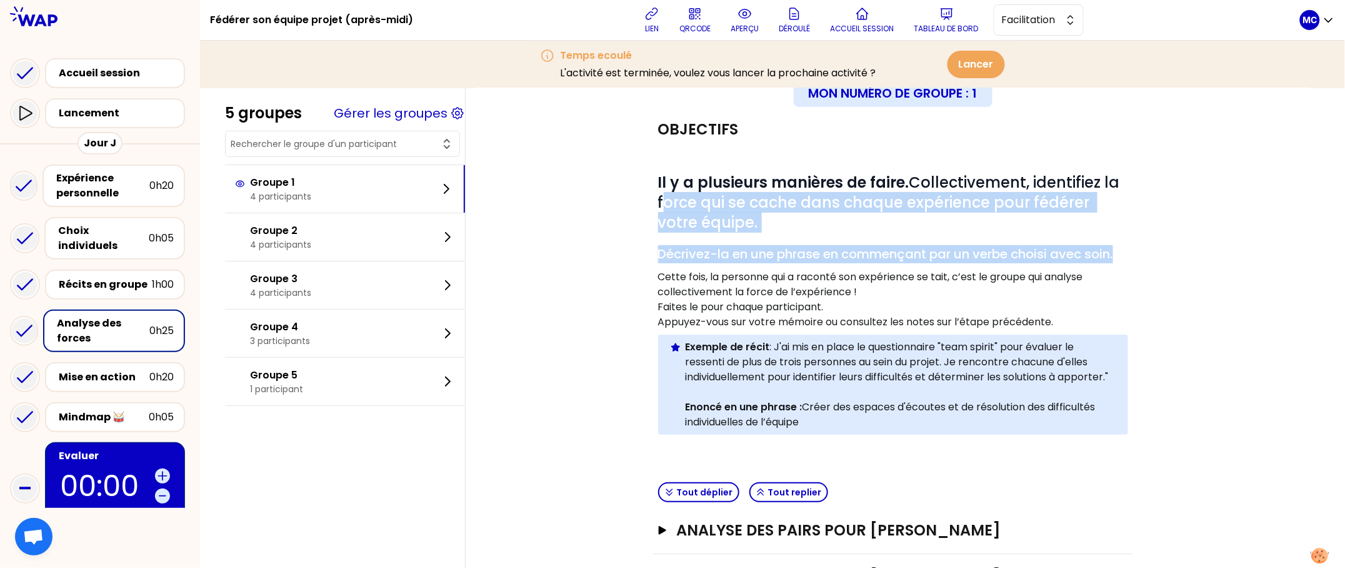
drag, startPoint x: 1134, startPoint y: 184, endPoint x: 1135, endPoint y: 250, distance: 66.3
click at [1135, 250] on div "Mon numéro de groupe : 1 Objectifs # Il y a plusieurs manières de faire. Collec…" at bounding box center [893, 385] width 835 height 613
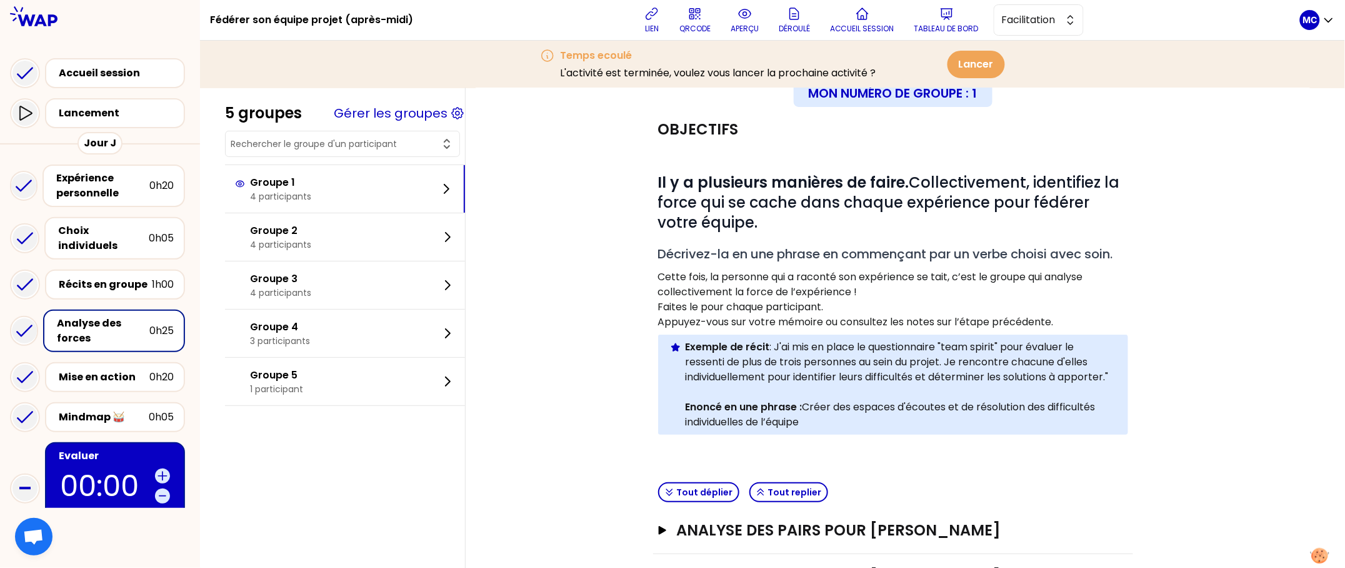
click at [1182, 234] on div "Mon numéro de groupe : 1 Objectifs # Il y a plusieurs manières de faire. Collec…" at bounding box center [893, 385] width 835 height 613
drag, startPoint x: 905, startPoint y: 181, endPoint x: 571, endPoint y: 181, distance: 334.5
click at [571, 181] on div "Mon numéro de groupe : 1 Objectifs # Il y a plusieurs manières de faire. Collec…" at bounding box center [893, 385] width 835 height 613
click at [1181, 286] on div "Mon numéro de groupe : 1 Objectifs # Il y a plusieurs manières de faire. Collec…" at bounding box center [893, 385] width 835 height 613
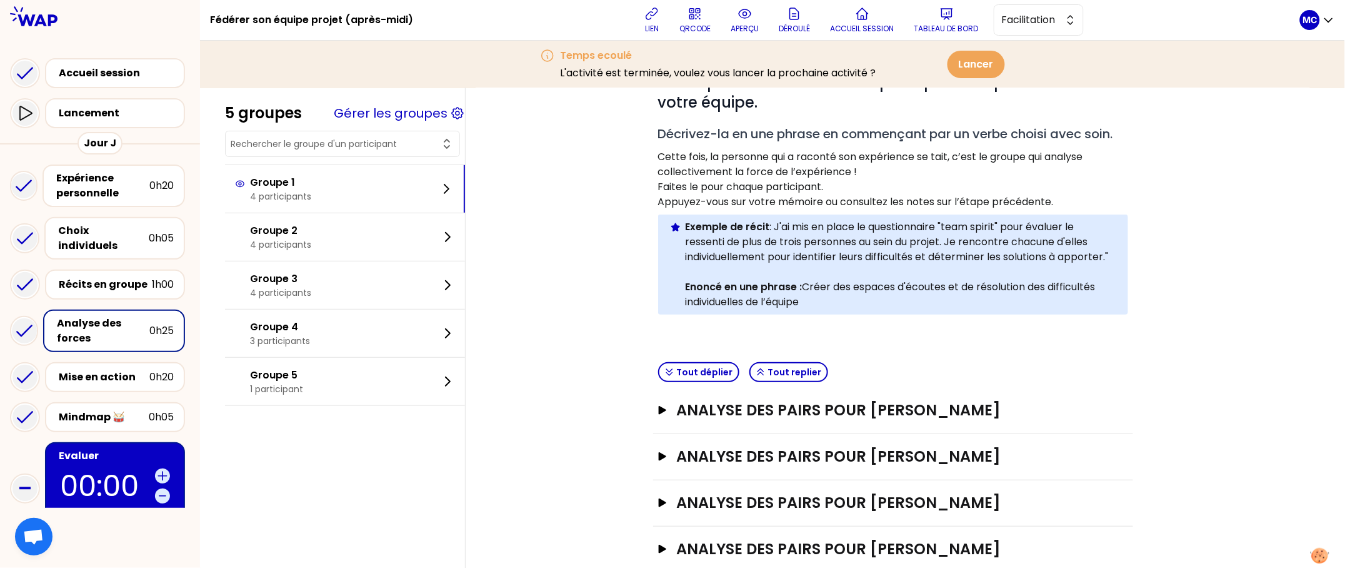
scroll to position [200, 0]
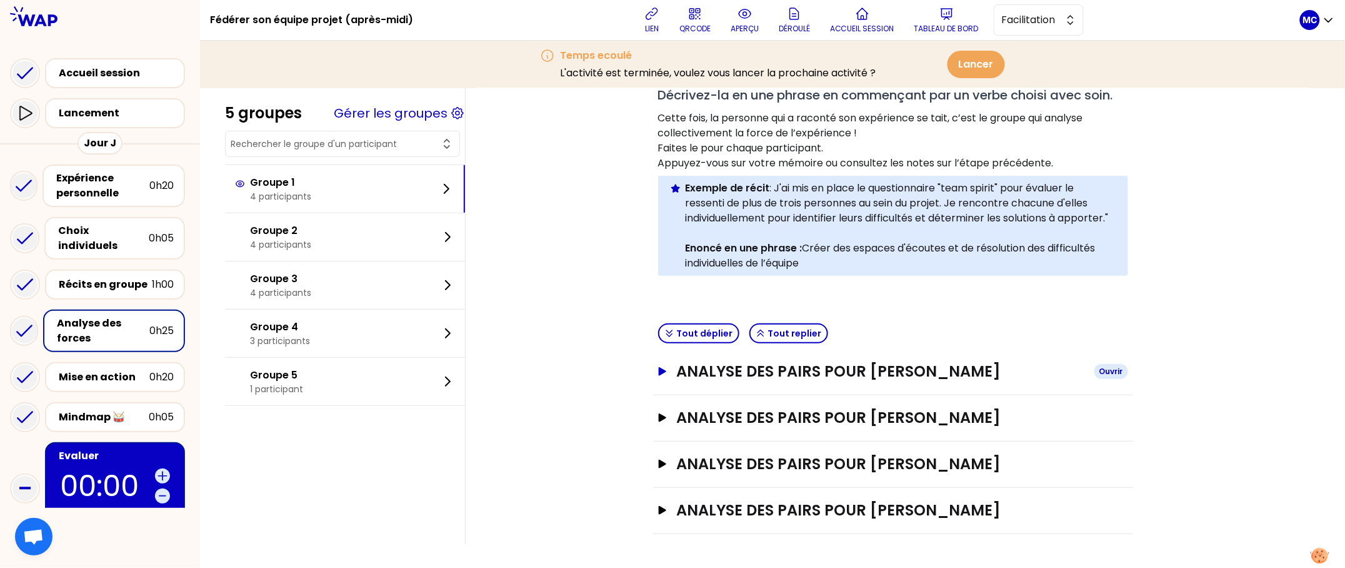
click at [923, 373] on h3 "Analyse des pairs pour LAURENT HOFF" at bounding box center [880, 371] width 408 height 20
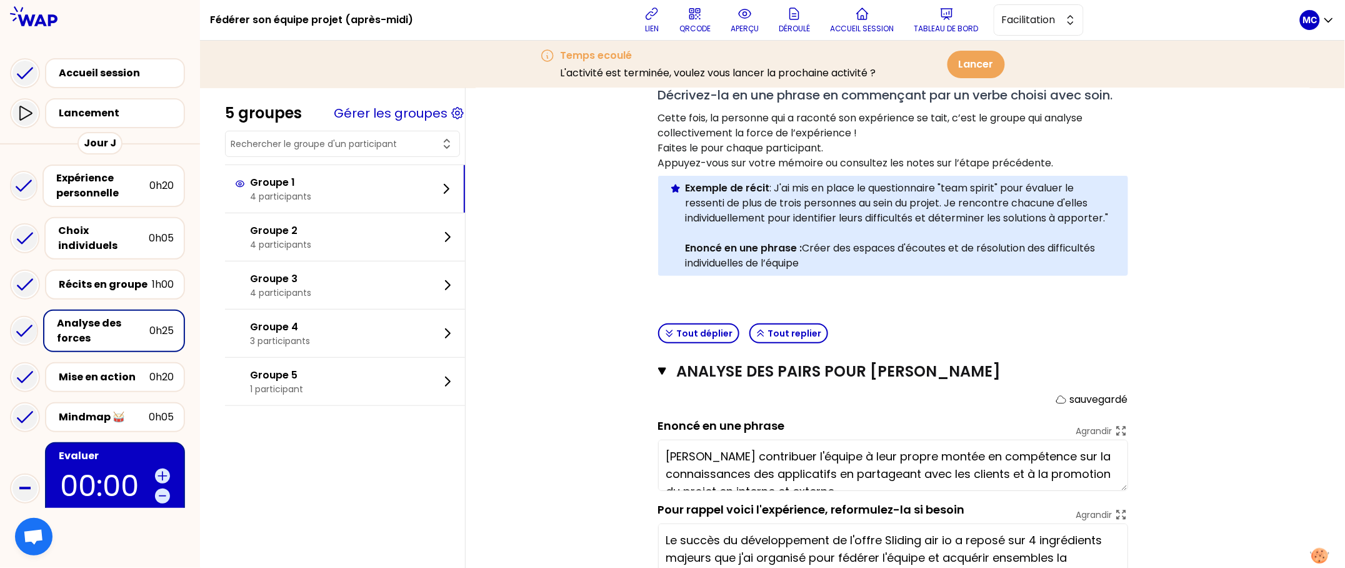
scroll to position [301, 0]
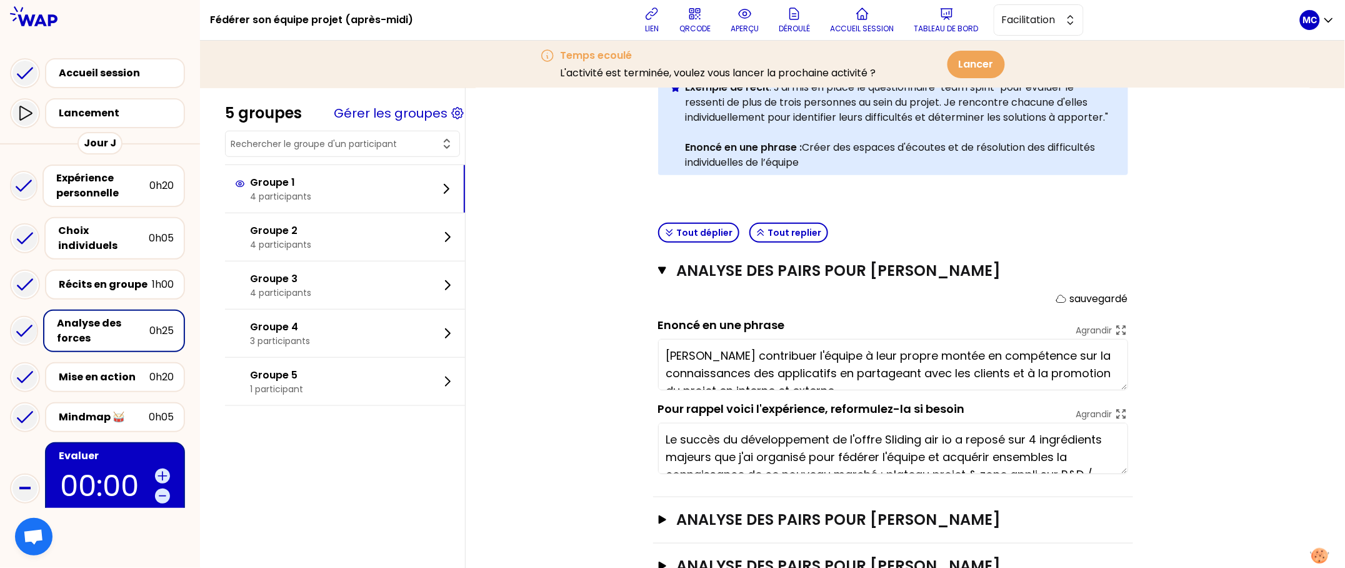
click at [990, 284] on div "Analyse des pairs pour LAURENT HOFF Fermer sauvegardé Enoncé en une phrase Agra…" at bounding box center [893, 372] width 480 height 249
click at [960, 273] on h3 "Analyse des pairs pour LAURENT HOFF" at bounding box center [877, 271] width 403 height 20
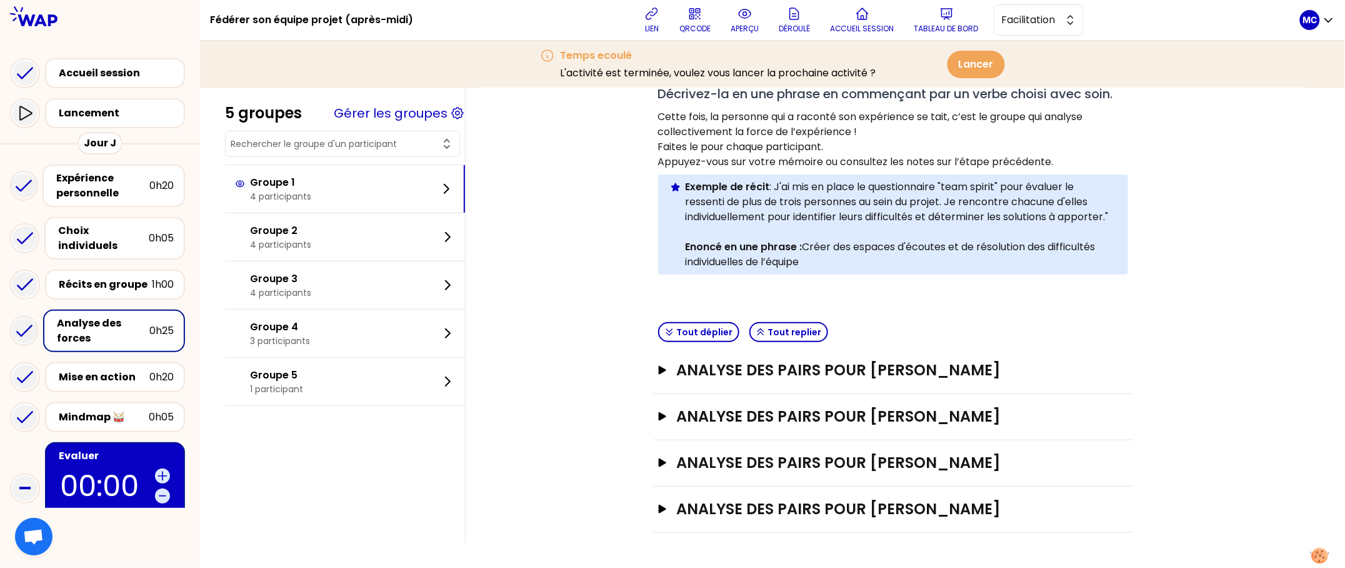
scroll to position [201, 0]
click at [938, 362] on h3 "Analyse des pairs pour LAURENT HOFF" at bounding box center [880, 371] width 408 height 20
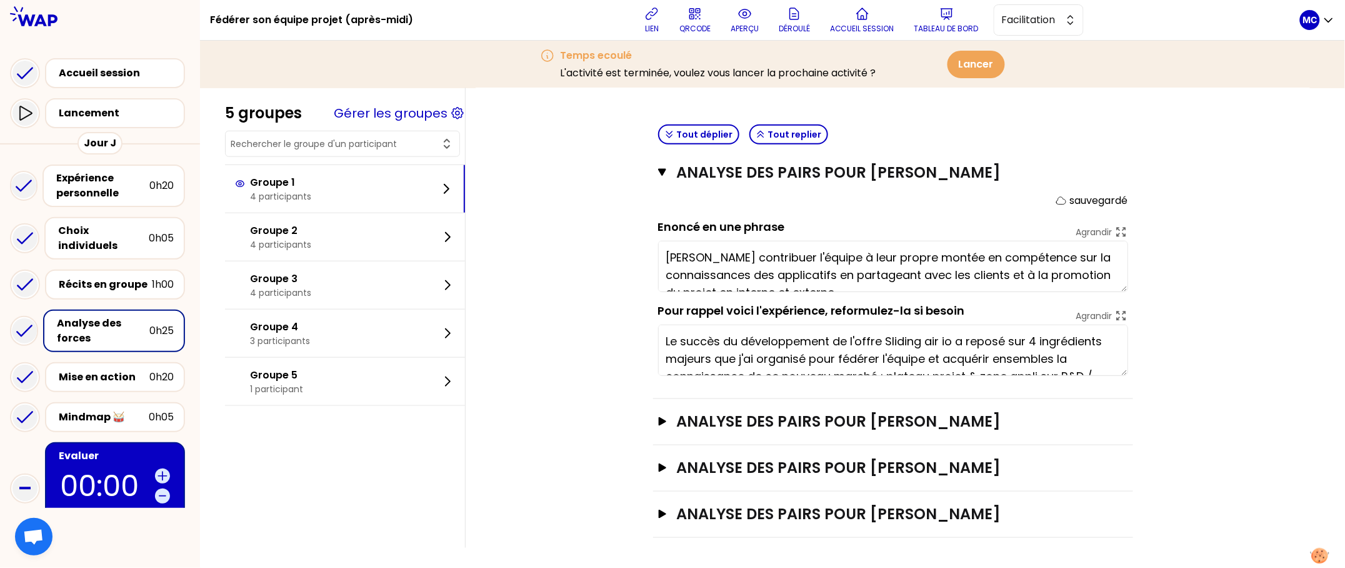
scroll to position [365, 0]
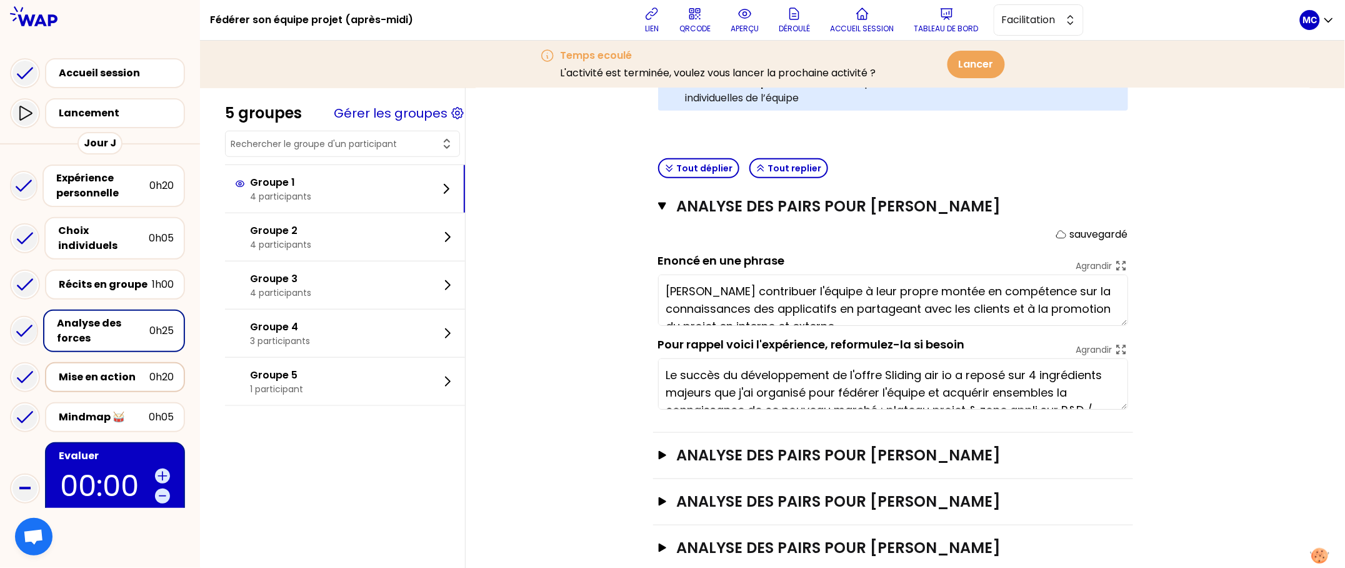
click at [96, 370] on div "Mise en action" at bounding box center [104, 377] width 91 height 15
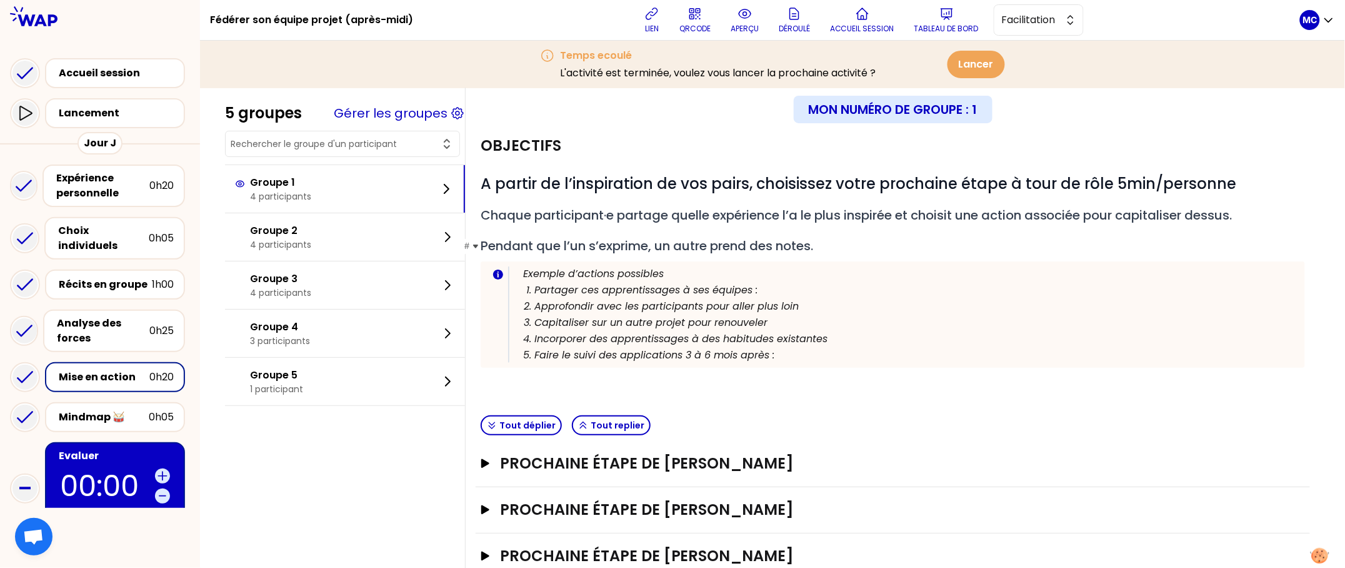
scroll to position [53, 0]
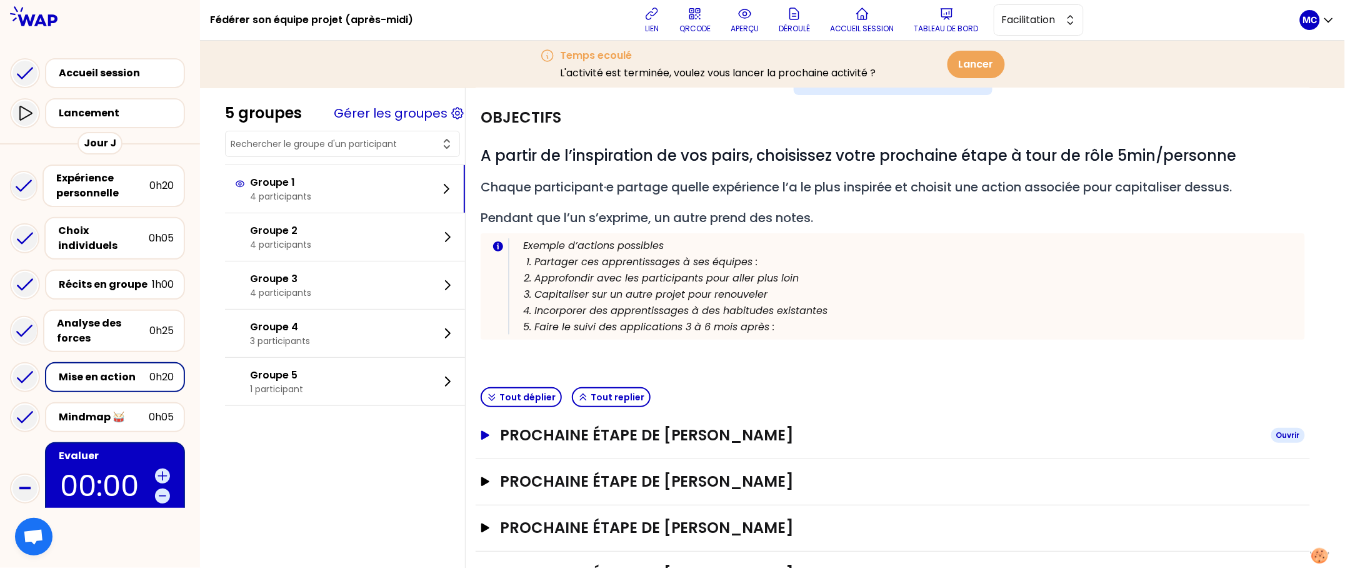
click at [783, 433] on h3 "Prochaine étape de LAURENT HOFF" at bounding box center [881, 435] width 762 height 20
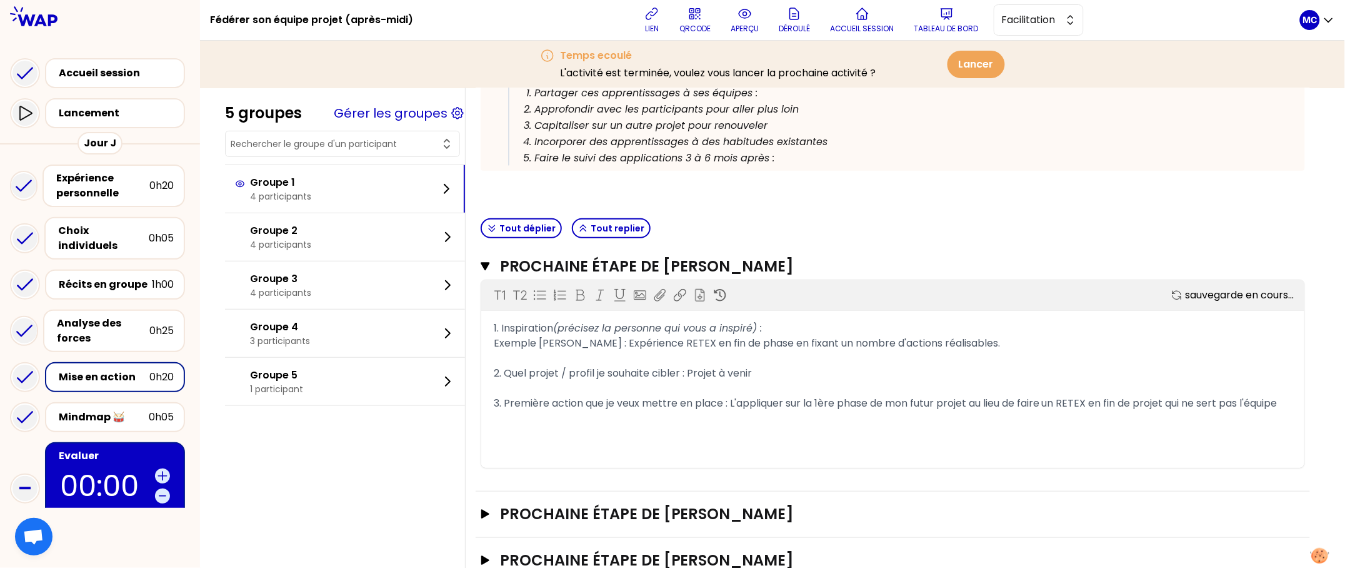
scroll to position [224, 0]
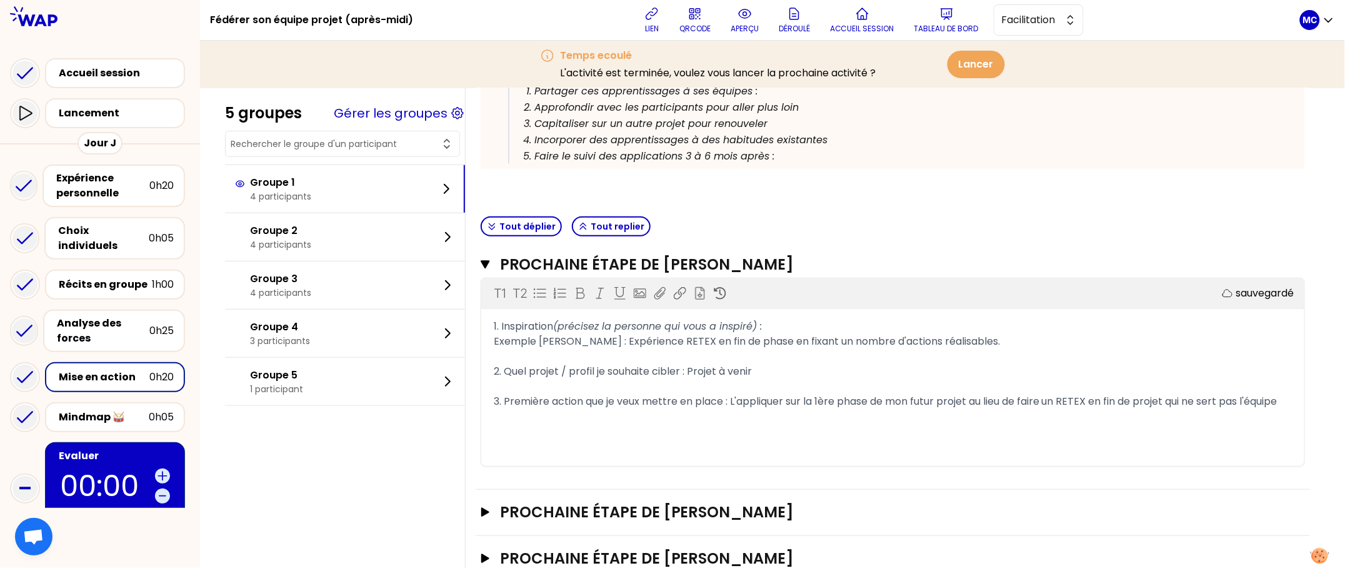
drag, startPoint x: 644, startPoint y: 422, endPoint x: 503, endPoint y: 313, distance: 178.3
click at [503, 313] on div "T1 T2 Exporter sauvegardé 1. Inspiration (précisez la personne qui vous a inspi…" at bounding box center [892, 372] width 823 height 188
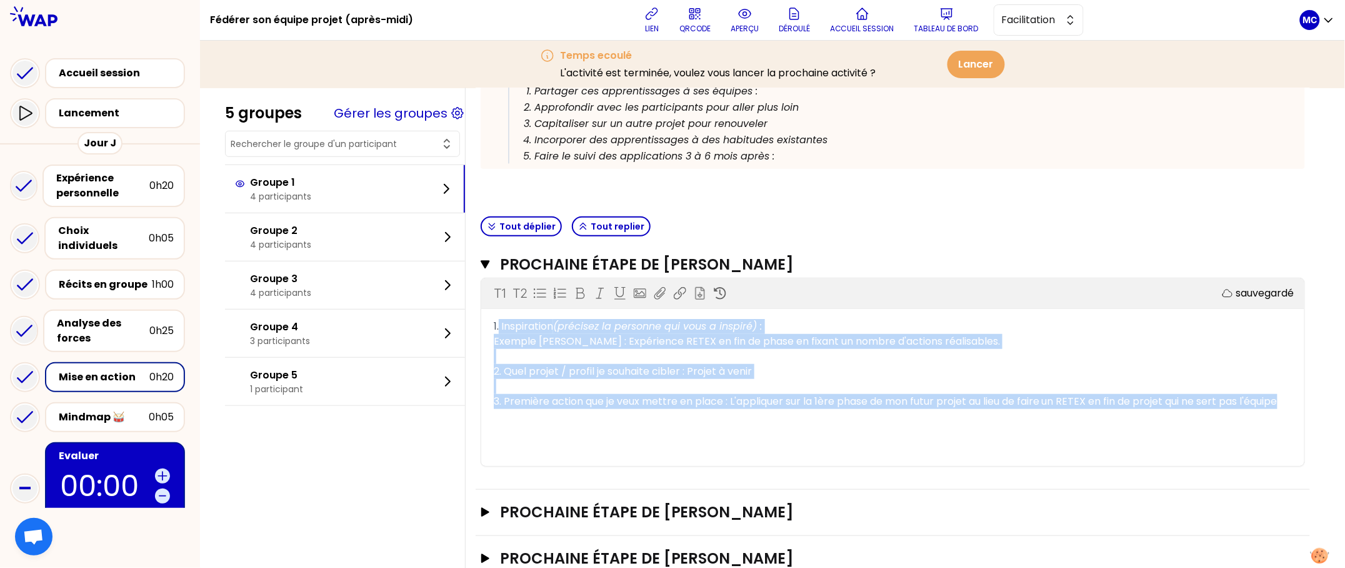
drag, startPoint x: 513, startPoint y: 323, endPoint x: 570, endPoint y: 421, distance: 113.8
click at [570, 421] on div "T1 T2 Exporter sauvegardé 1. Inspiration (précisez la personne qui vous a inspi…" at bounding box center [892, 372] width 823 height 188
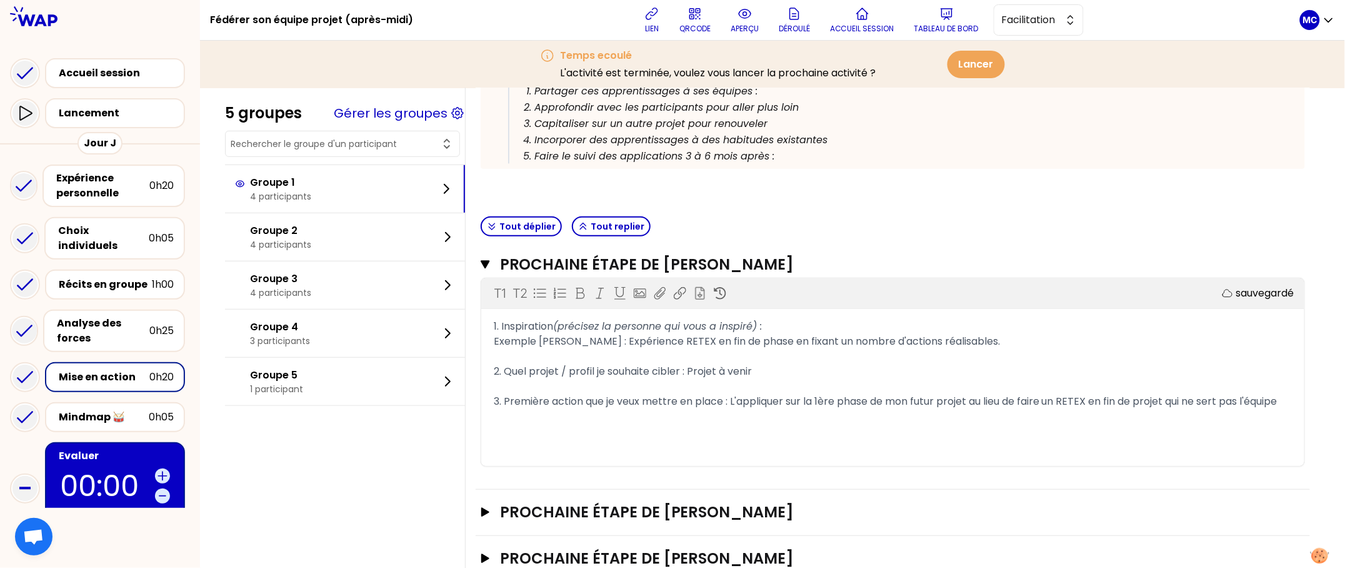
click at [570, 421] on div "T1 T2 Exporter sauvegardé 1. Inspiration (précisez la personne qui vous a inspi…" at bounding box center [892, 372] width 823 height 188
drag, startPoint x: 570, startPoint y: 421, endPoint x: 503, endPoint y: 345, distance: 101.4
click at [503, 345] on div "T1 T2 Exporter sauvegardé 1. Inspiration (précisez la personne qui vous a inspi…" at bounding box center [892, 372] width 823 height 188
click at [892, 219] on div "Tout déplier Tout replier" at bounding box center [893, 226] width 835 height 31
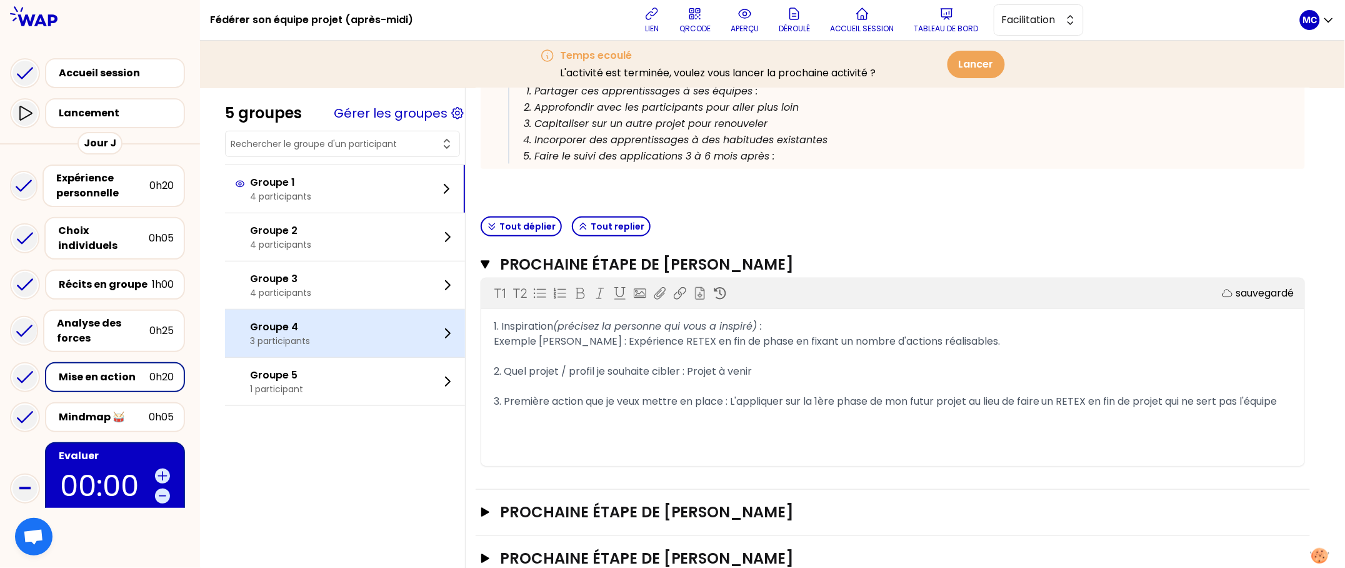
drag, startPoint x: 822, startPoint y: 323, endPoint x: 477, endPoint y: 324, distance: 344.5
click at [477, 324] on div "5 groupes Gérer les groupes Groupe 1 4 participants Groupe 2 4 participants Gro…" at bounding box center [772, 263] width 1095 height 752
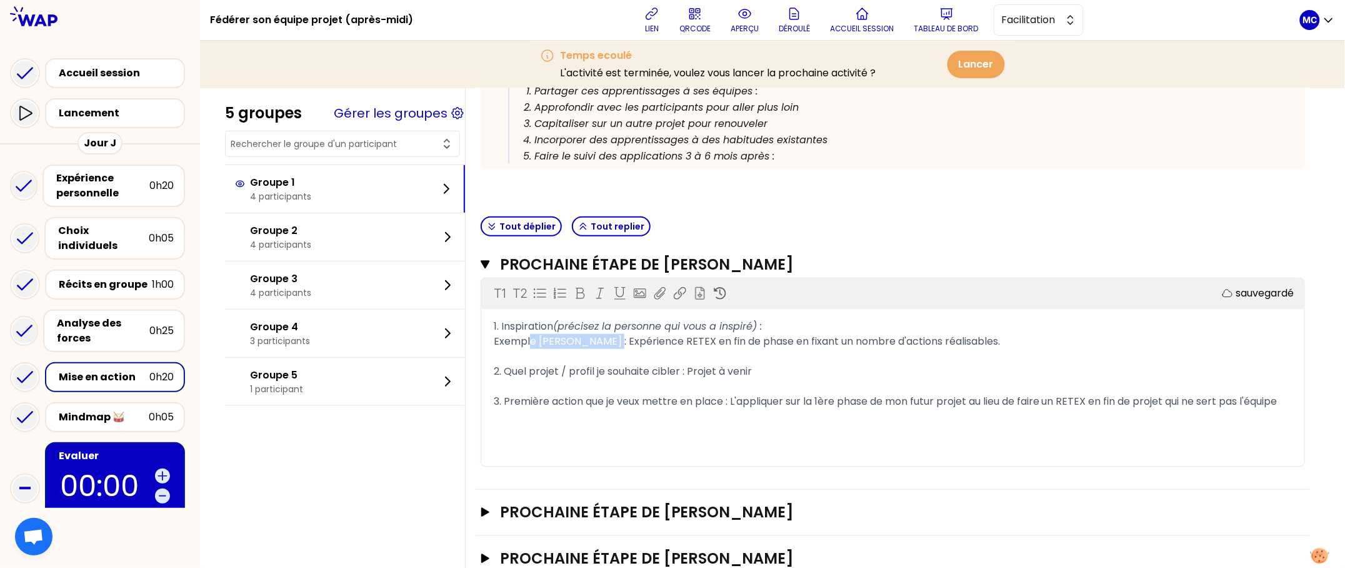
drag, startPoint x: 621, startPoint y: 336, endPoint x: 546, endPoint y: 338, distance: 75.0
click at [546, 338] on span "Exemple Linda HEMISSI : Expérience RETEX en fin de phase en fixant un nombre d'…" at bounding box center [747, 341] width 506 height 14
drag, startPoint x: 697, startPoint y: 367, endPoint x: 518, endPoint y: 363, distance: 178.9
click at [520, 364] on span "2. Quel projet / profil je souhaite cibler : Projet à venir" at bounding box center [623, 371] width 258 height 14
drag, startPoint x: 708, startPoint y: 361, endPoint x: 773, endPoint y: 361, distance: 65.0
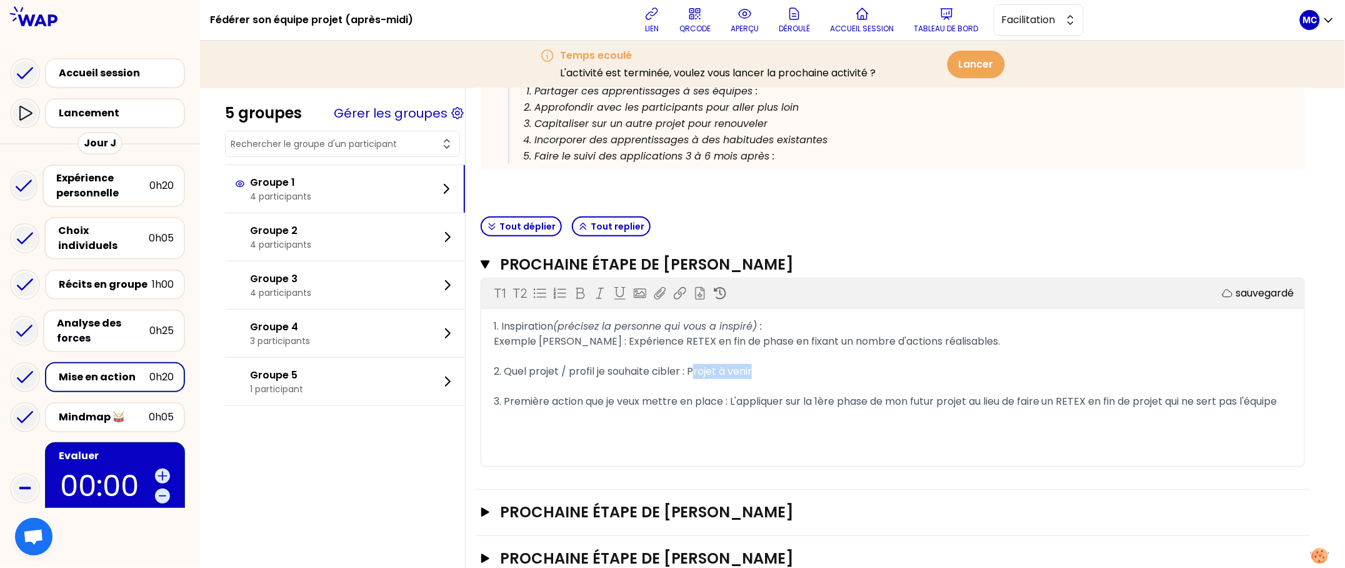
click at [773, 364] on div "2. Quel projet / profil je souhaite cibler : Projet à venir" at bounding box center [893, 371] width 798 height 15
drag, startPoint x: 727, startPoint y: 406, endPoint x: 608, endPoint y: 406, distance: 118.8
click at [608, 406] on div "3. Première action que je veux mettre en place : L'appliquer sur la 1ère phase …" at bounding box center [893, 401] width 798 height 15
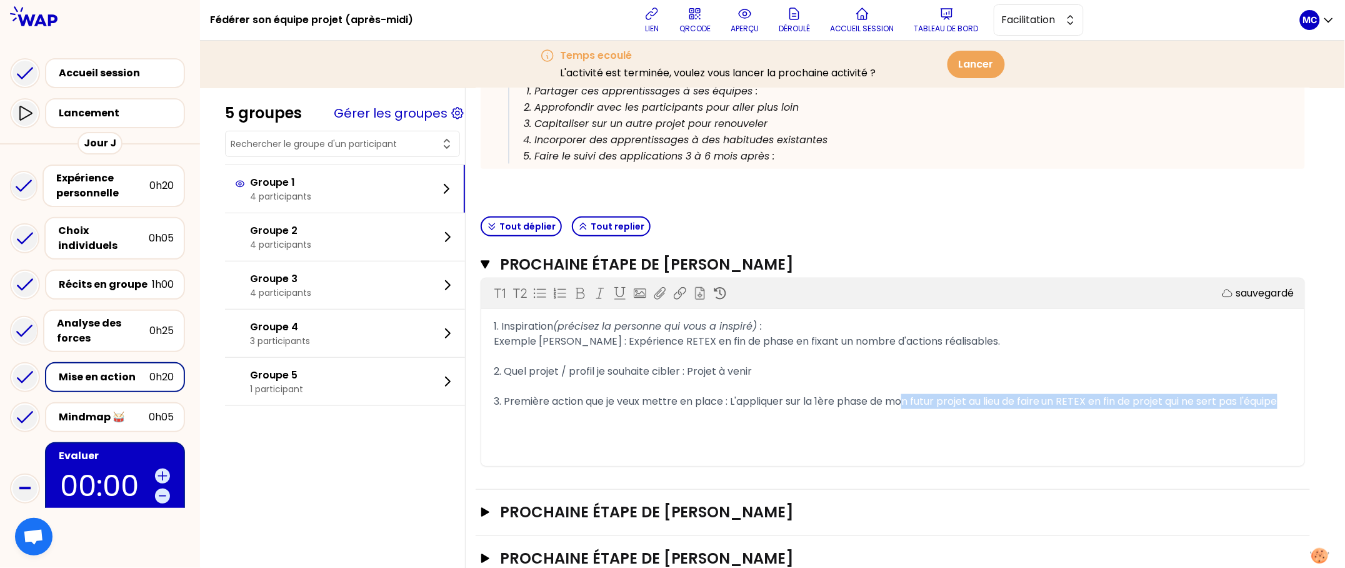
drag, startPoint x: 925, startPoint y: 403, endPoint x: 925, endPoint y: 413, distance: 9.4
click at [925, 409] on div "3. Première action que je veux mettre en place : L'appliquer sur la 1ère phase …" at bounding box center [893, 401] width 798 height 15
click at [918, 263] on h3 "Prochaine étape de LAURENT HOFF" at bounding box center [878, 264] width 757 height 20
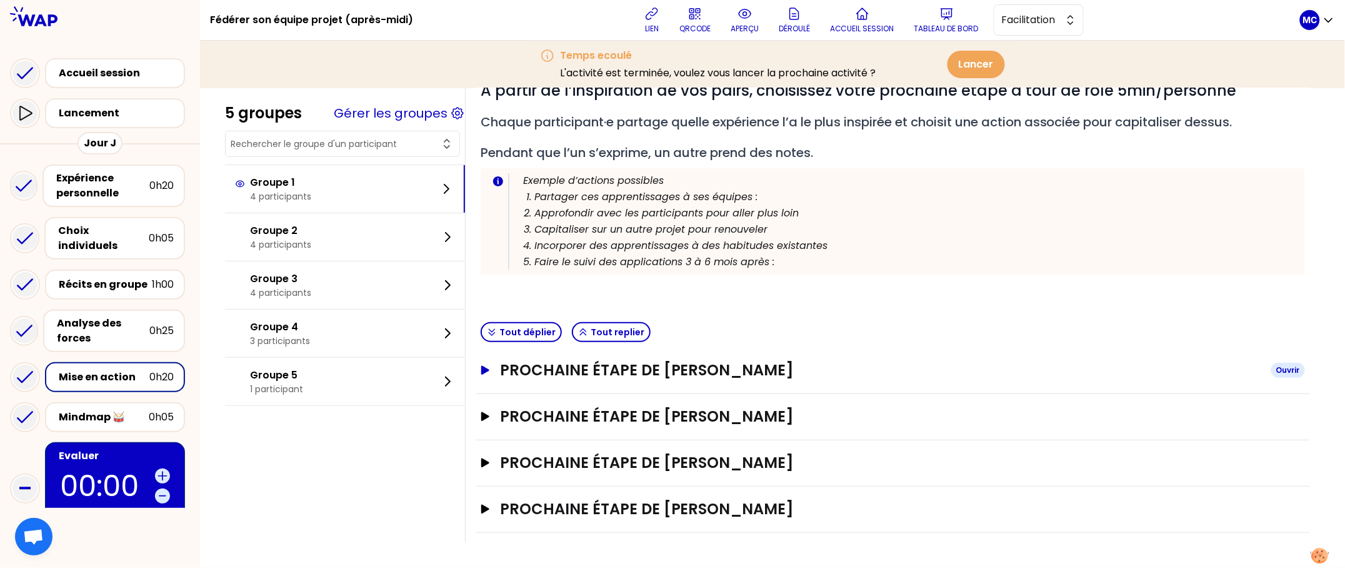
scroll to position [114, 0]
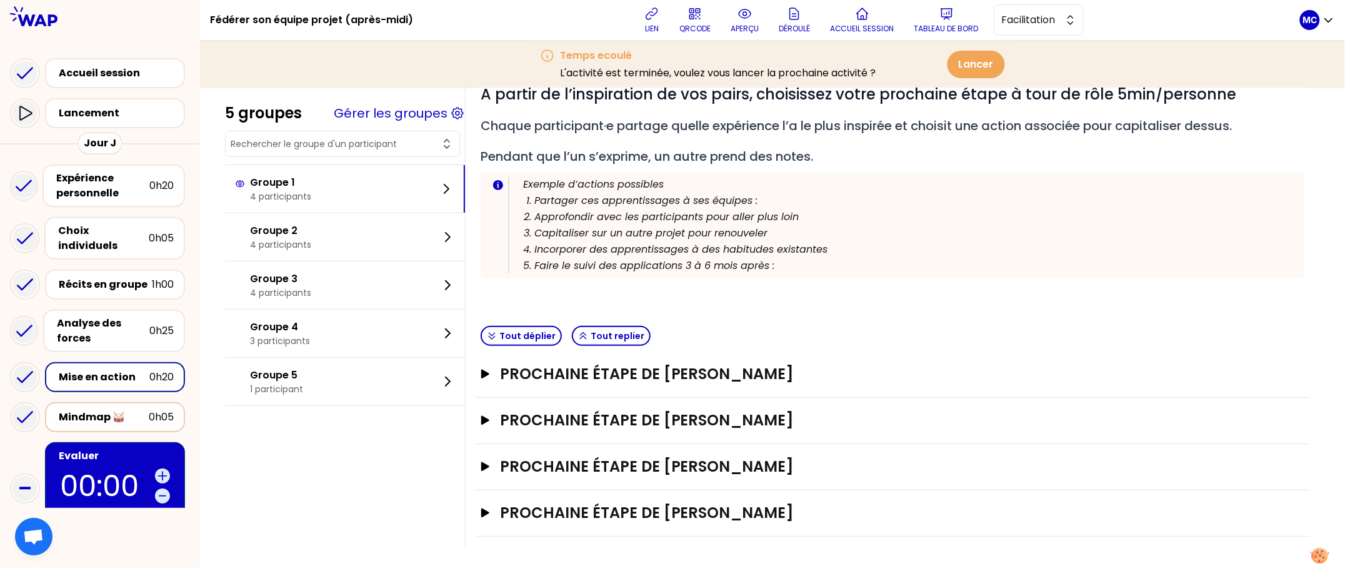
click at [139, 410] on div "Mindmap 🥁" at bounding box center [104, 417] width 90 height 15
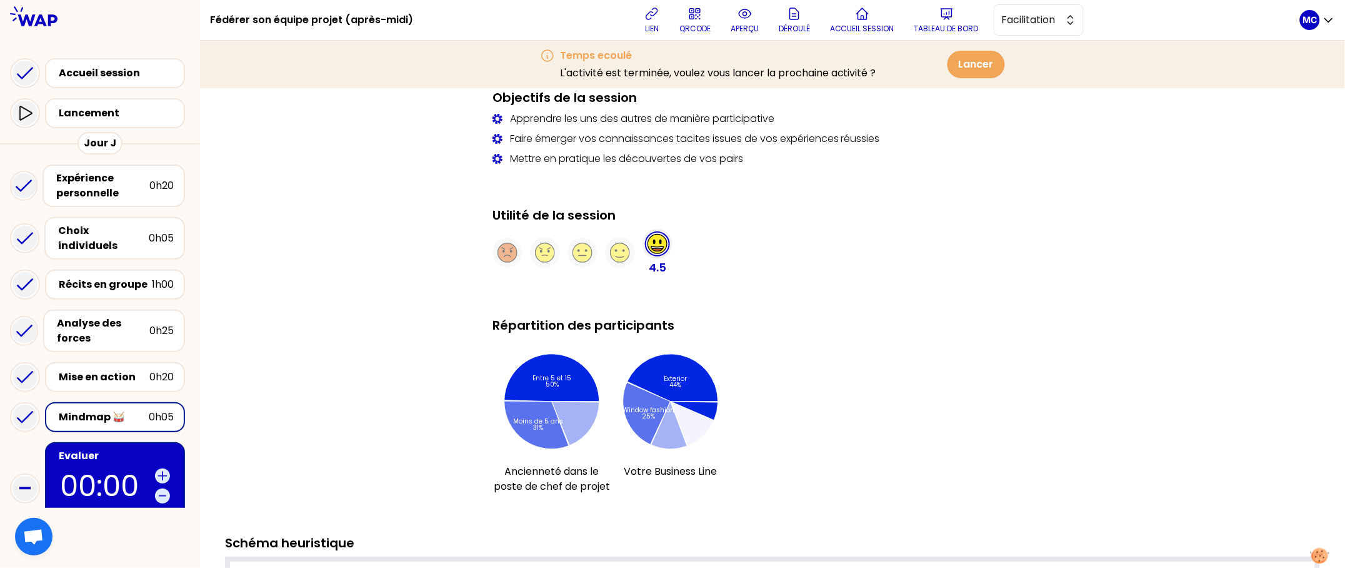
scroll to position [644, 0]
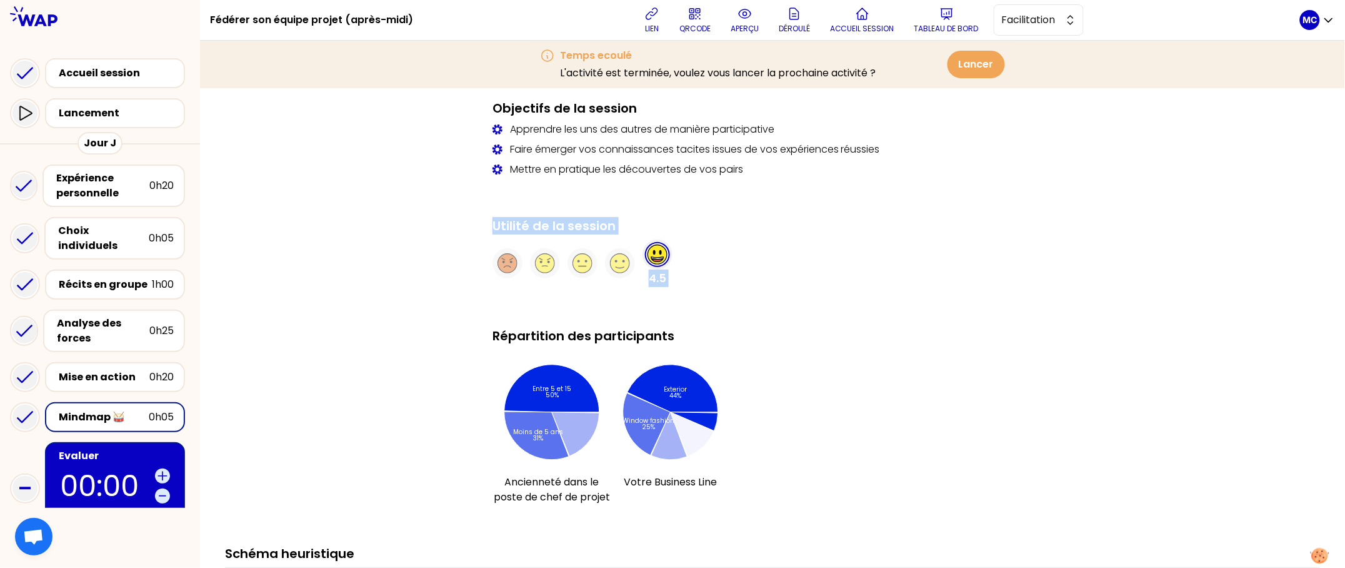
drag, startPoint x: 482, startPoint y: 218, endPoint x: 707, endPoint y: 303, distance: 240.6
click at [767, 280] on div "Utilité de la session 4.5" at bounding box center [773, 252] width 560 height 70
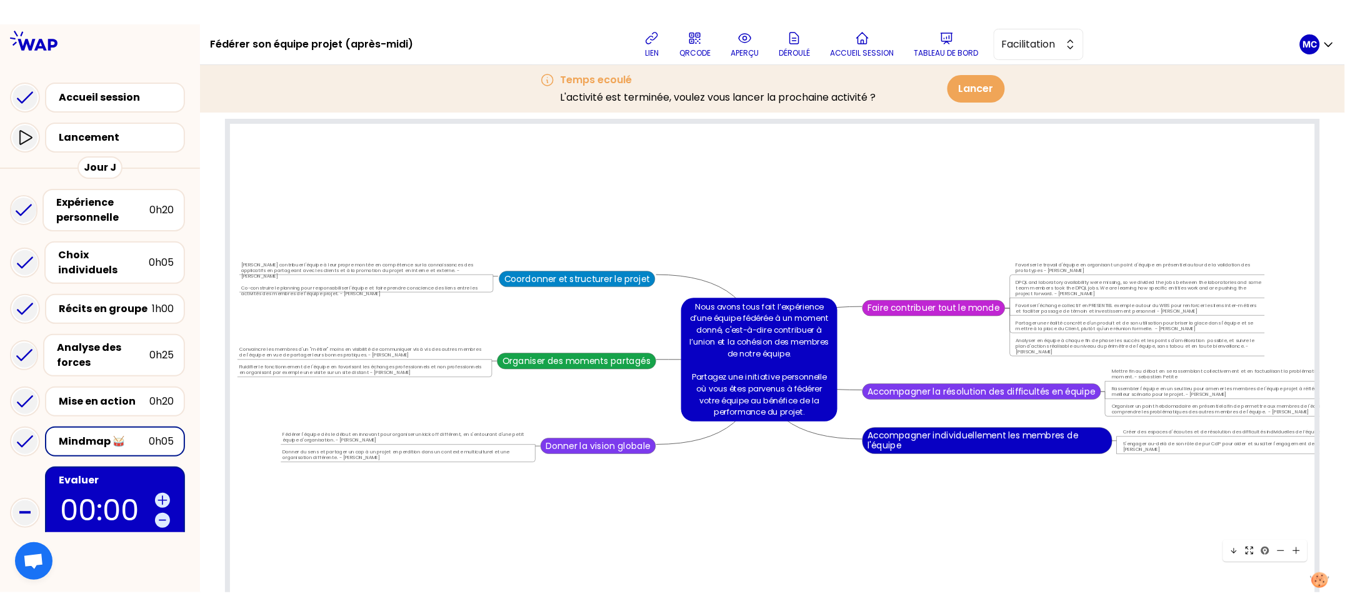
scroll to position [6012, 5718]
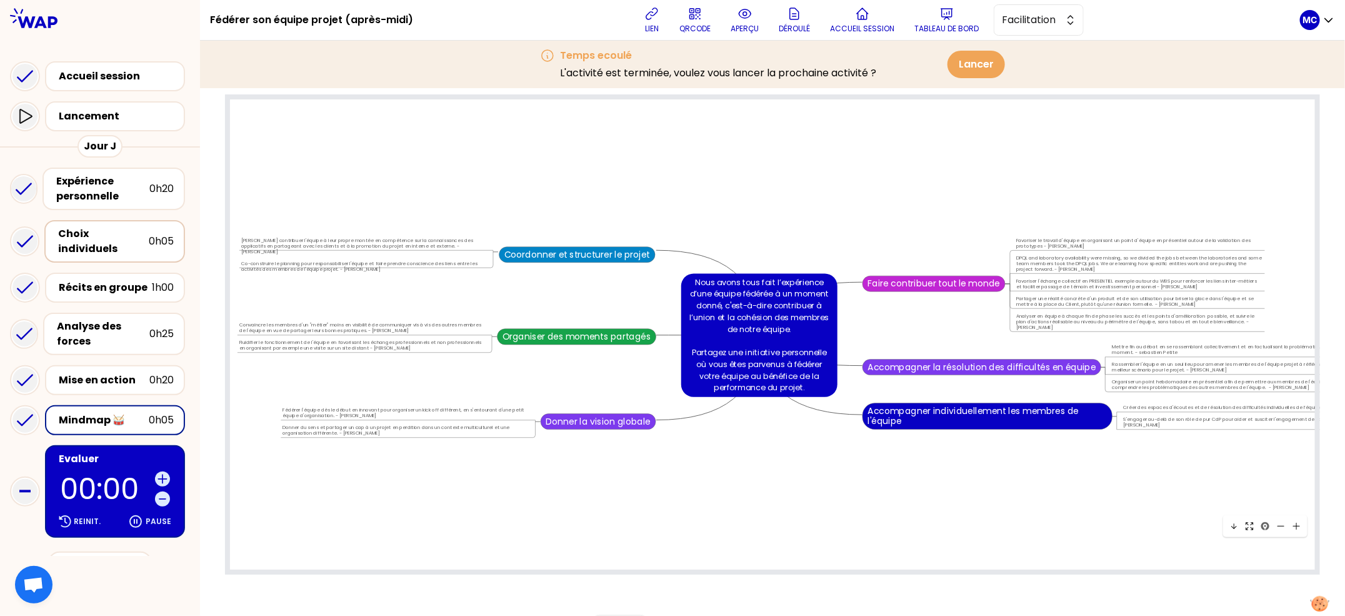
click at [109, 221] on div "Choix individuels 0h05" at bounding box center [114, 241] width 141 height 43
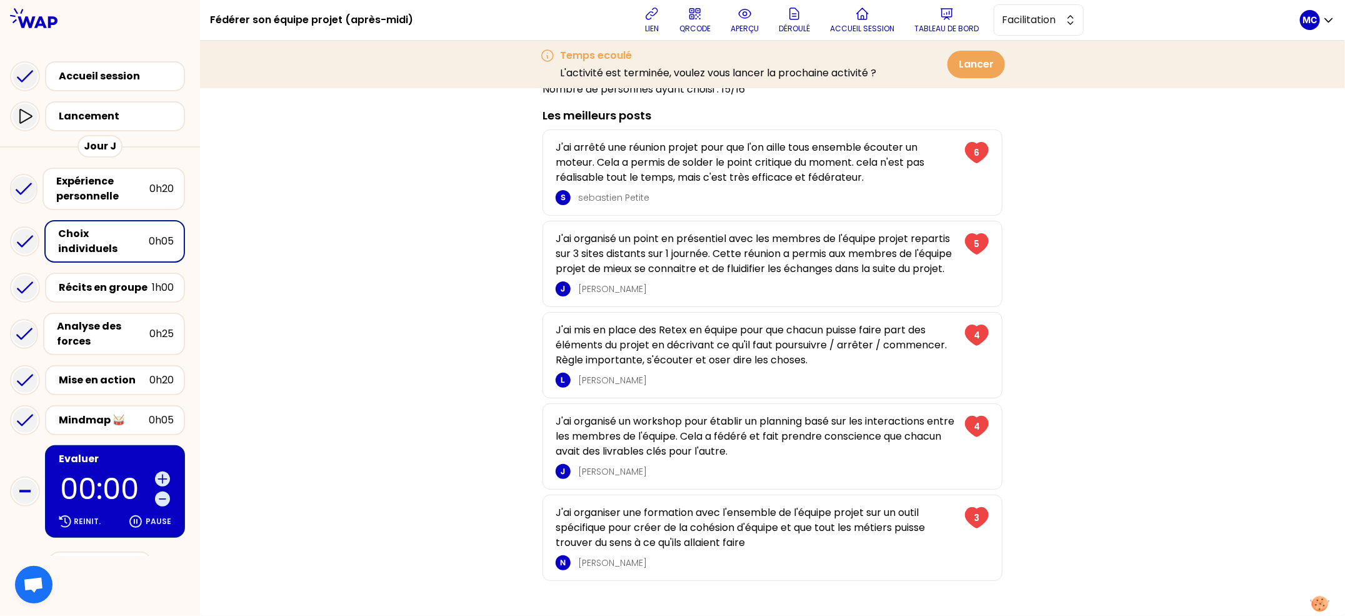
click at [95, 290] on div "Récits en groupe 1h00" at bounding box center [100, 288] width 180 height 40
